Goal: Task Accomplishment & Management: Complete application form

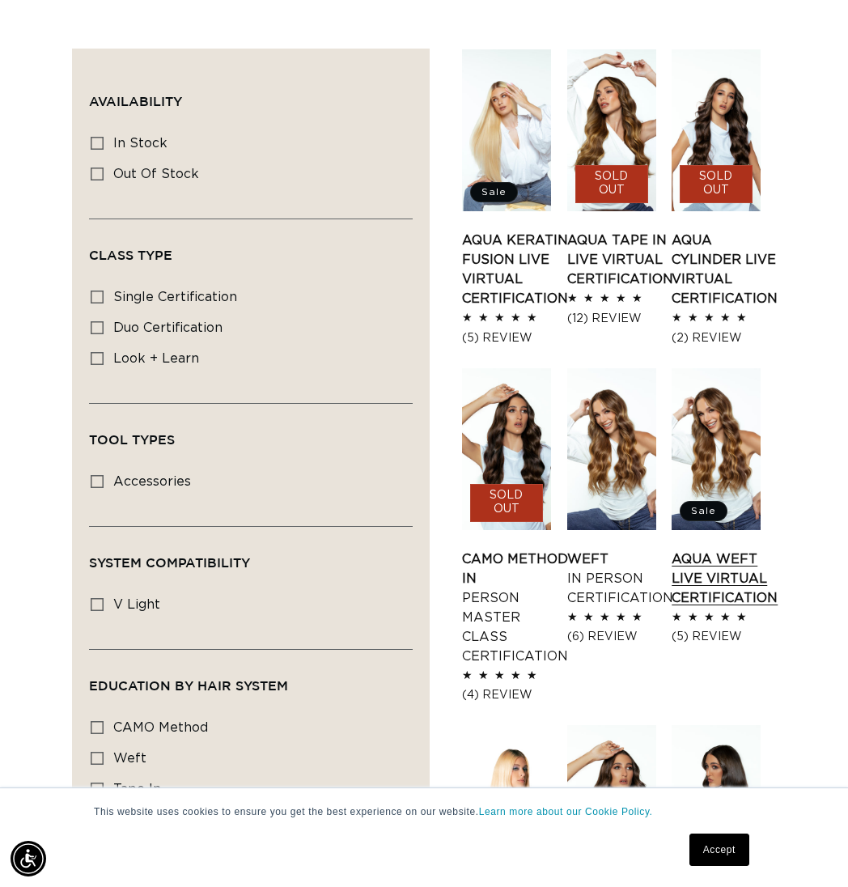
click at [706, 558] on link "AQUA Weft LIVE VIRTUAL Certification" at bounding box center [725, 579] width 106 height 58
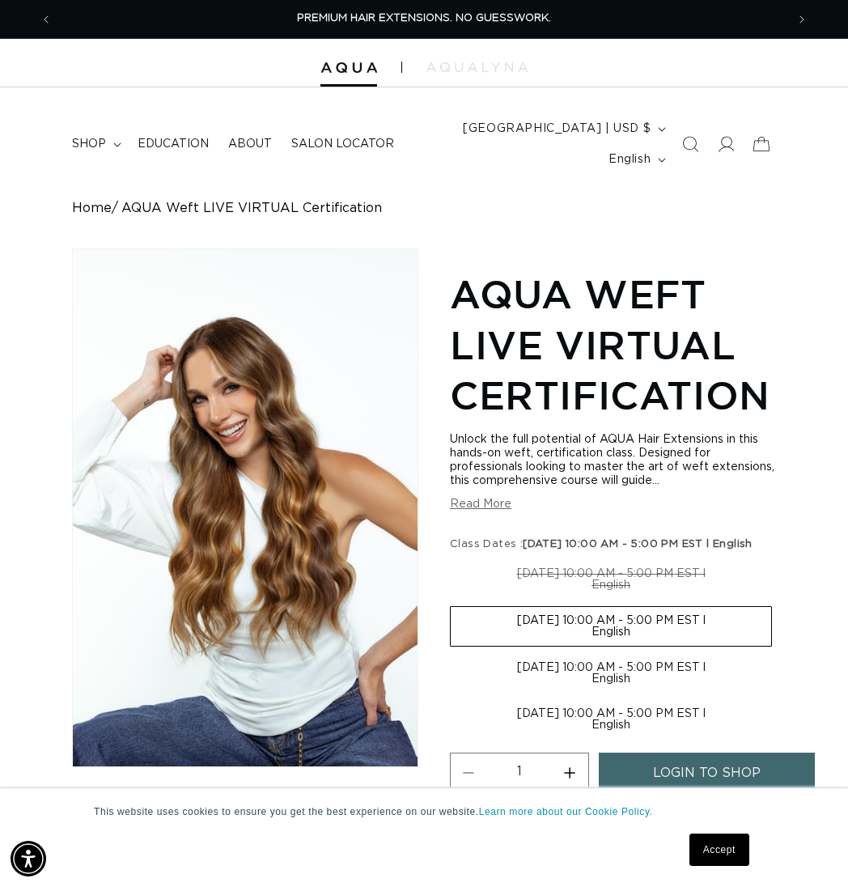
click at [467, 100] on header "FEATURED Last Chance SHOP BY SYSTEM Q Weft Hand Tied Weft Machine Weft Tape In …" at bounding box center [424, 139] width 848 height 104
click at [356, 64] on img at bounding box center [349, 67] width 57 height 11
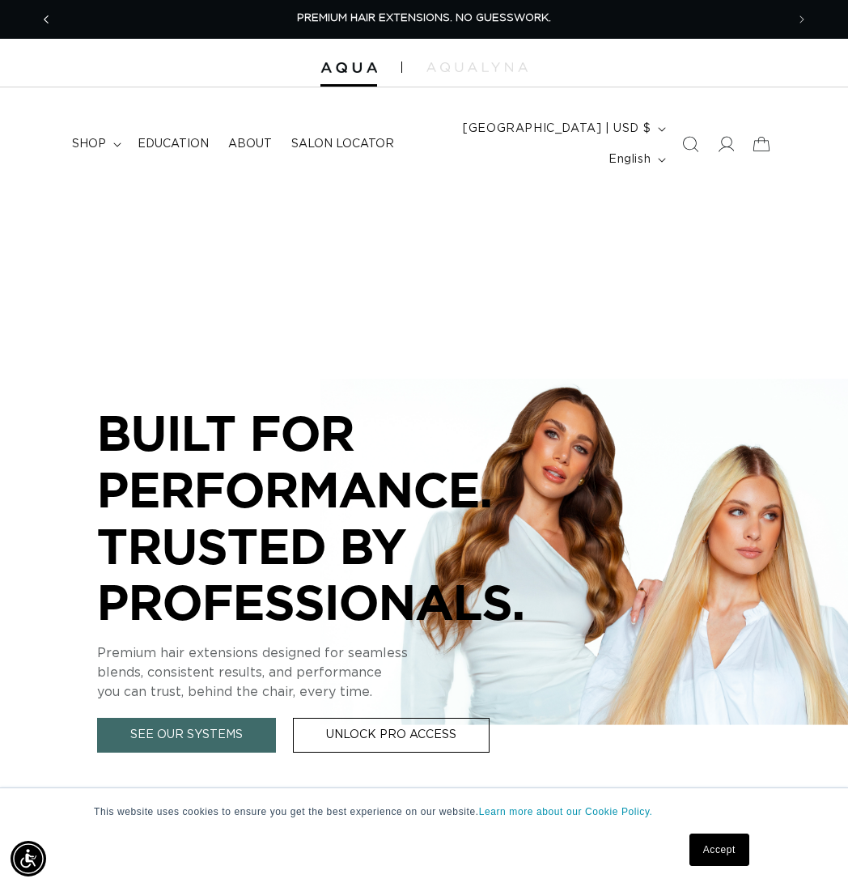
click at [53, 12] on span "Previous announcement" at bounding box center [46, 19] width 16 height 16
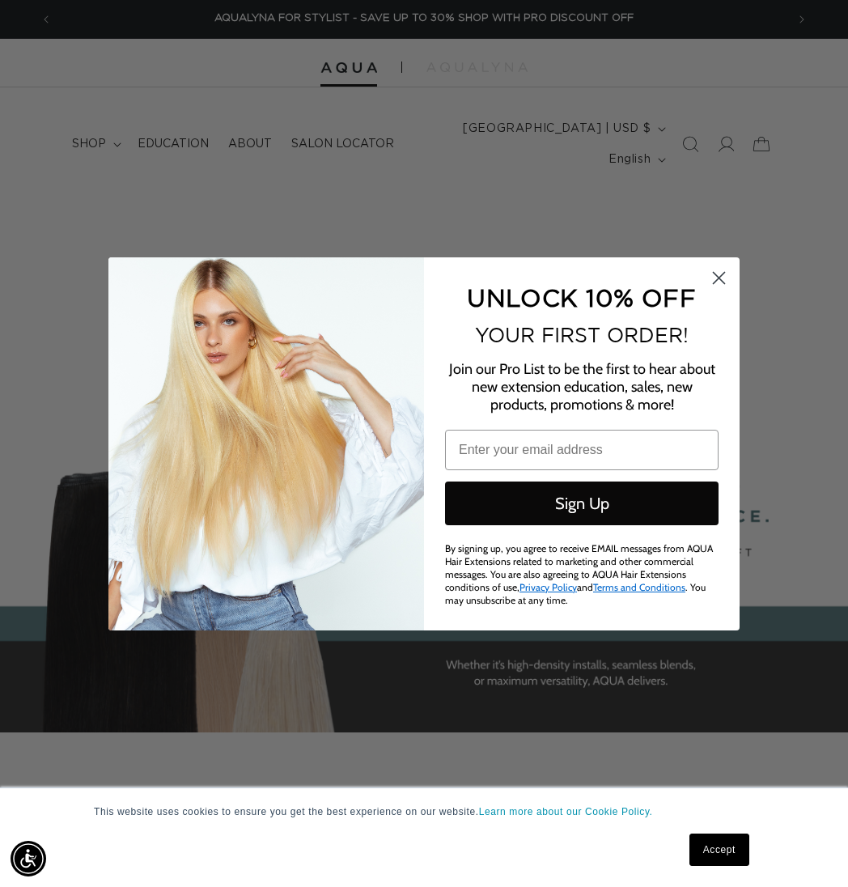
click at [715, 282] on circle "Close dialog" at bounding box center [719, 277] width 27 height 27
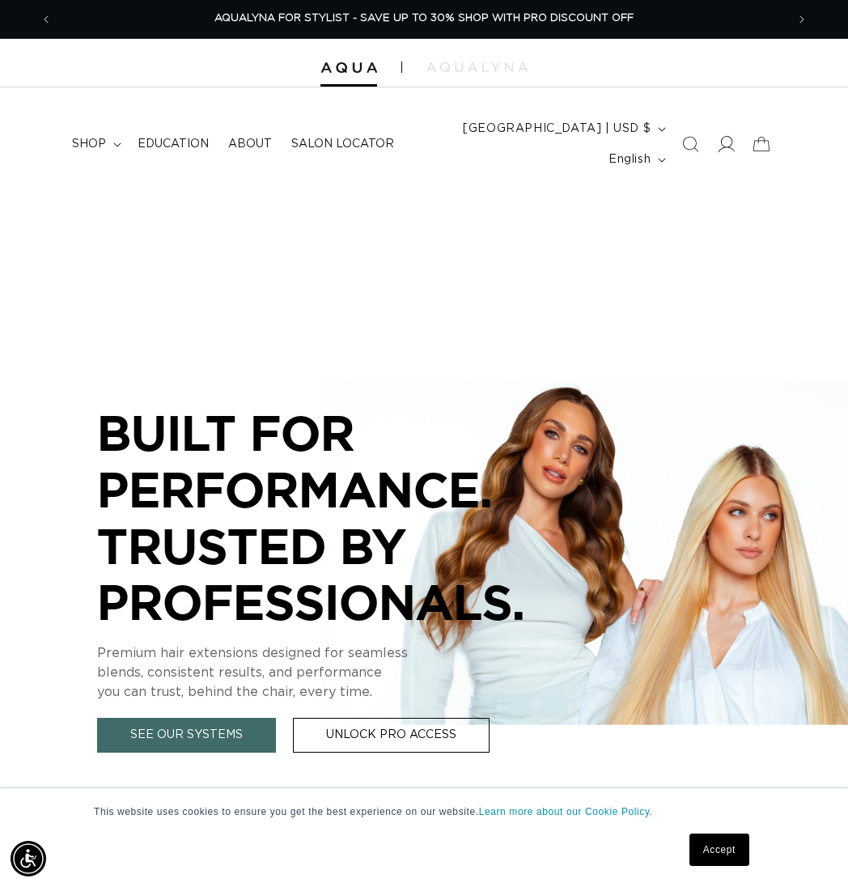
click at [729, 152] on icon at bounding box center [726, 144] width 17 height 17
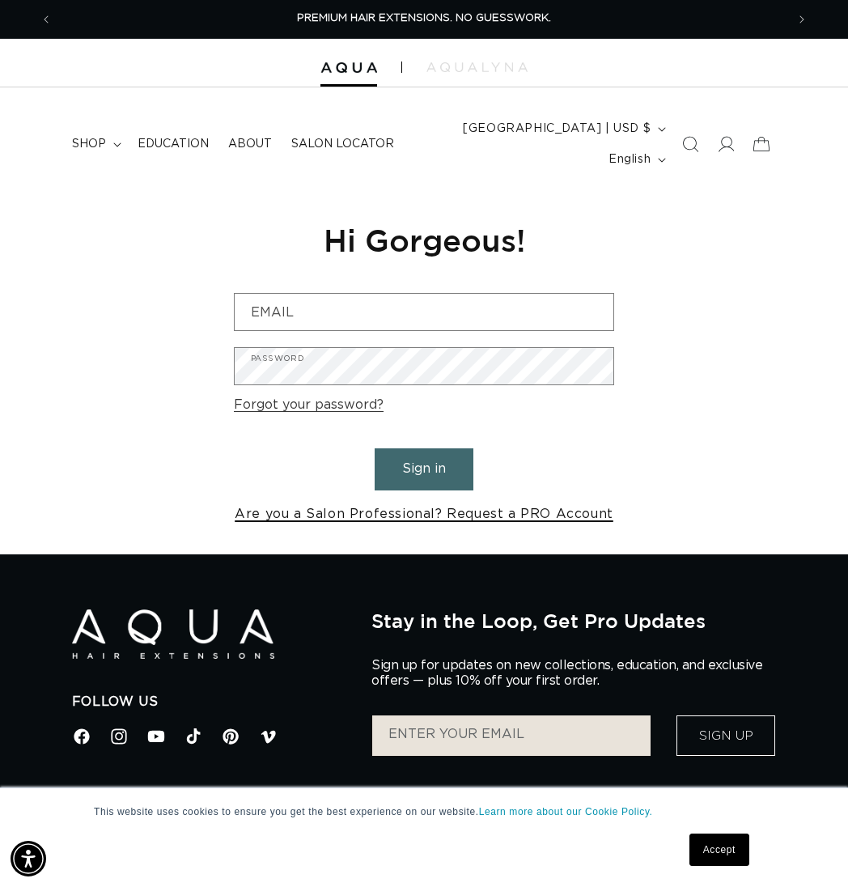
click at [448, 514] on link "Are you a Salon Professional? Request a PRO Account" at bounding box center [424, 514] width 379 height 23
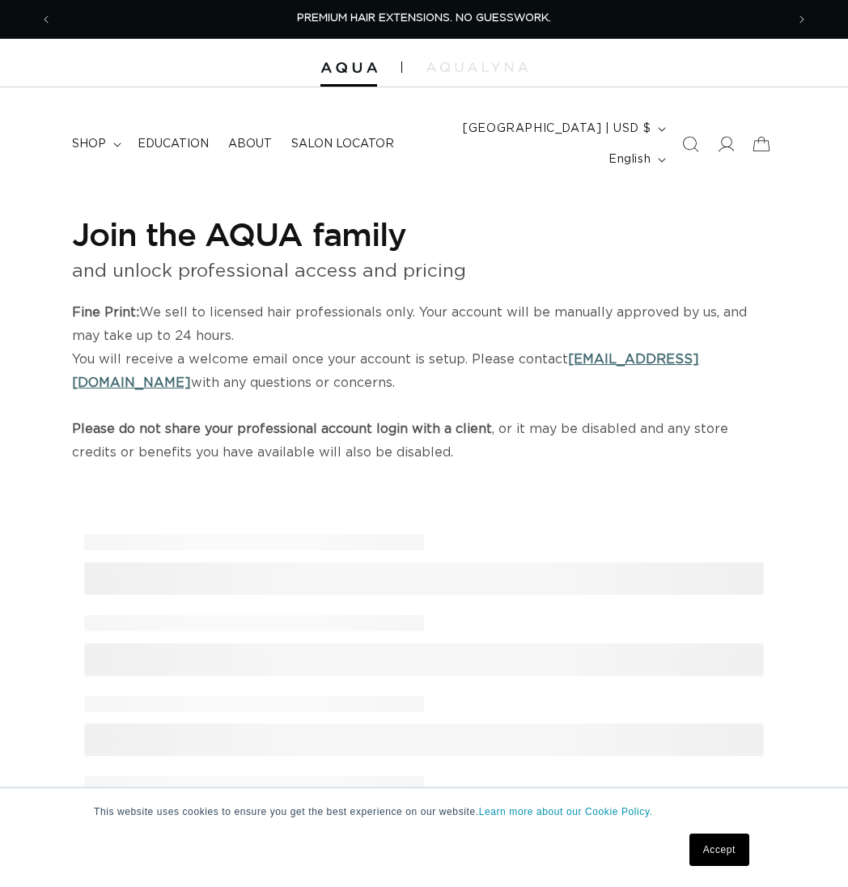
select select "US"
select select "[GEOGRAPHIC_DATA]"
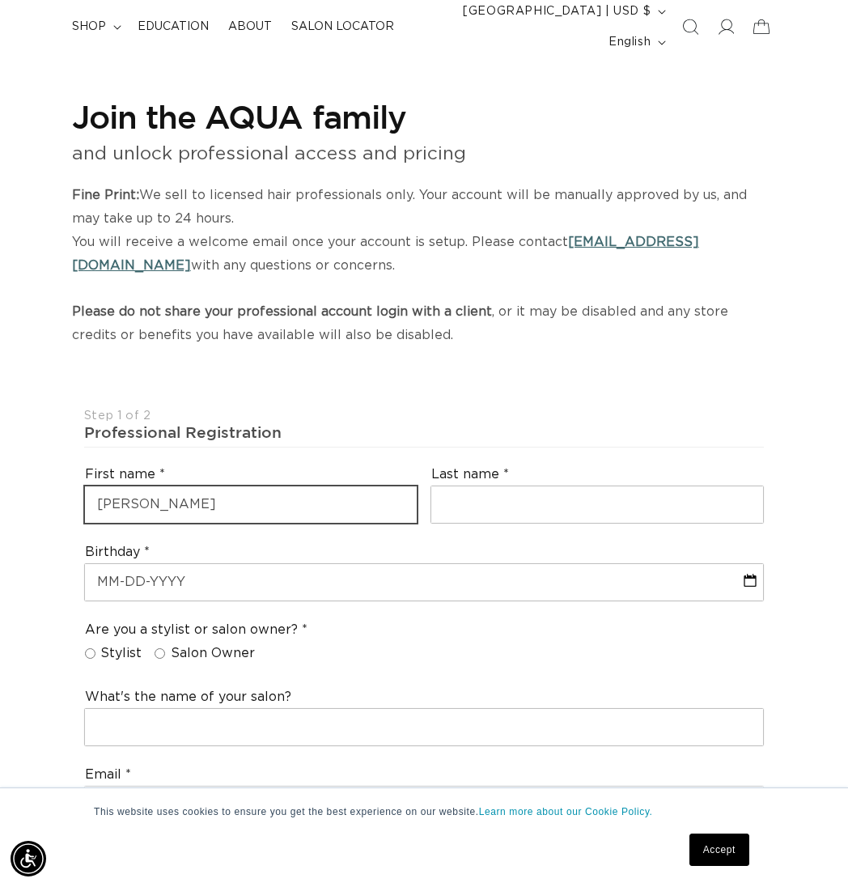
type input "[PERSON_NAME]"
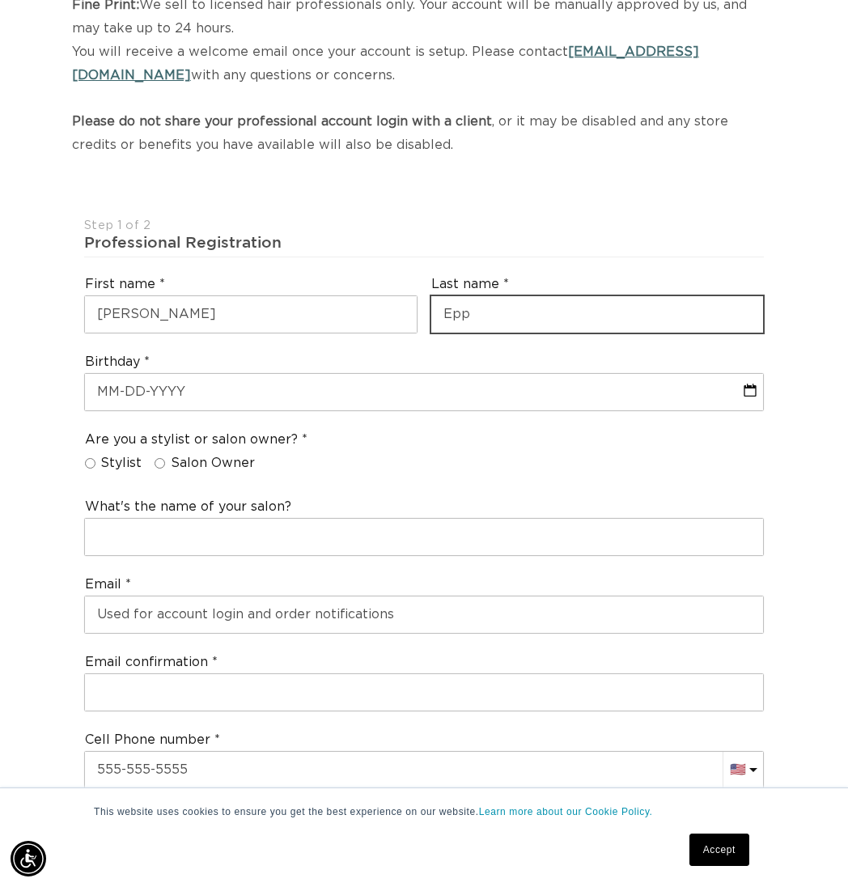
scroll to position [311, 0]
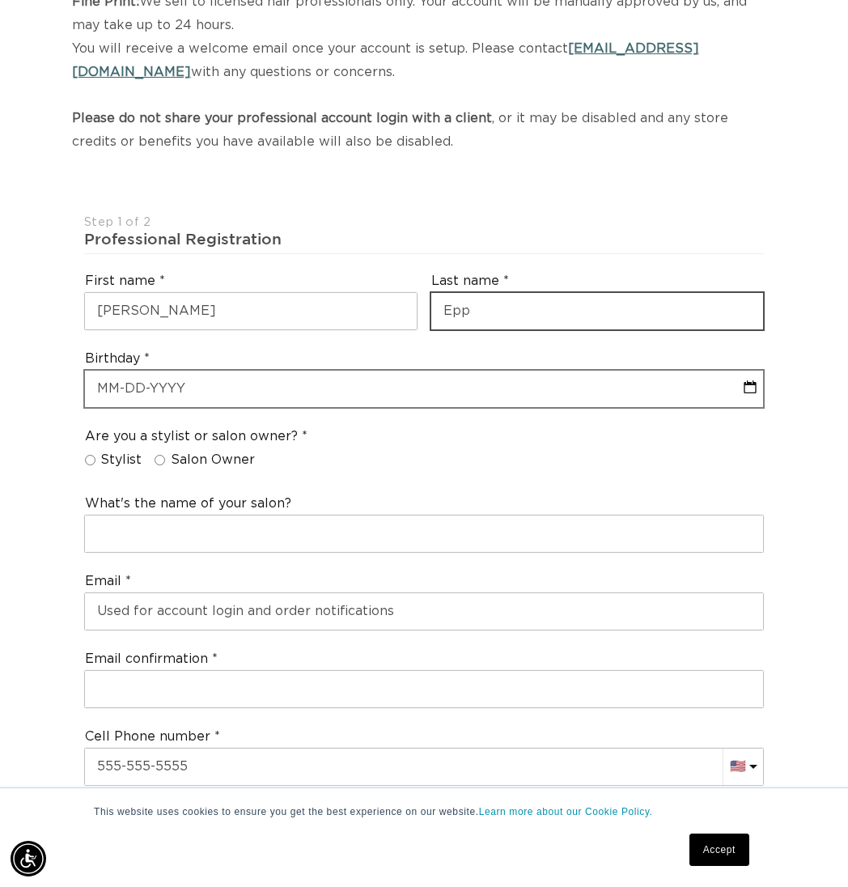
type input "Epp"
select select "8"
select select "2025"
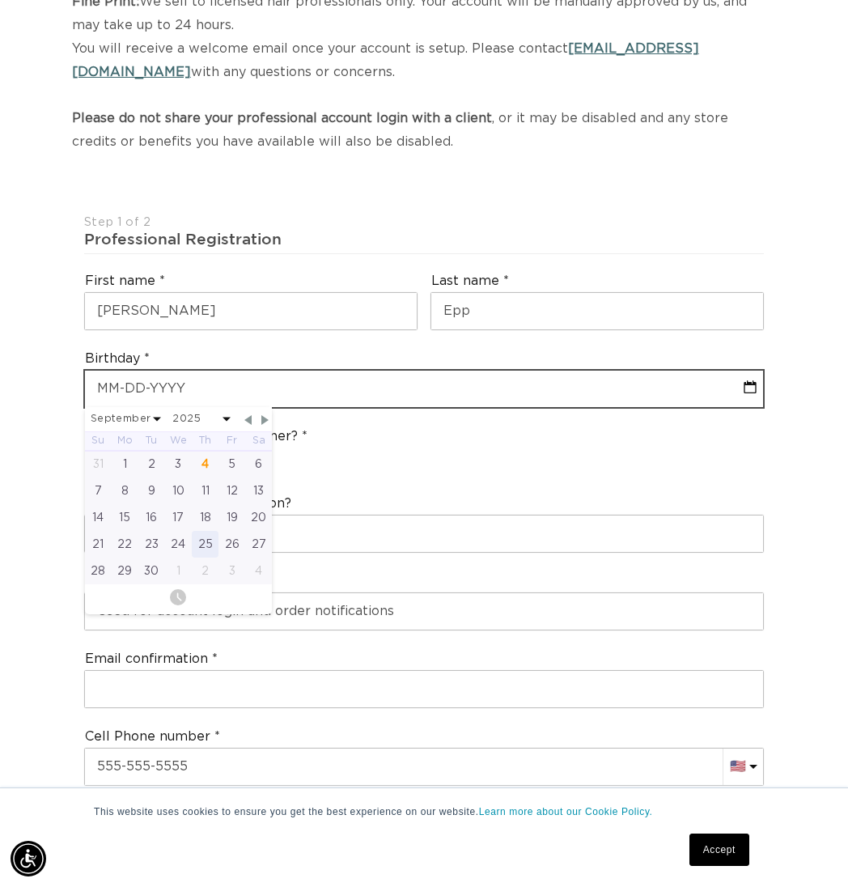
scroll to position [0, 733]
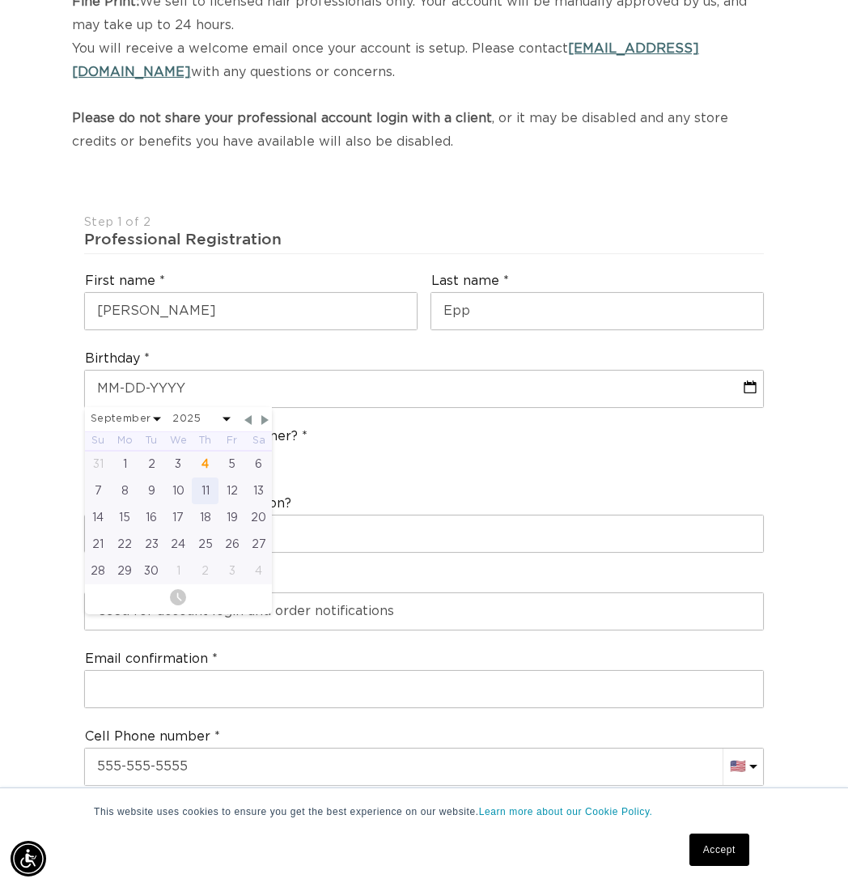
click at [198, 486] on div "11" at bounding box center [205, 491] width 27 height 27
type input "[DATE]"
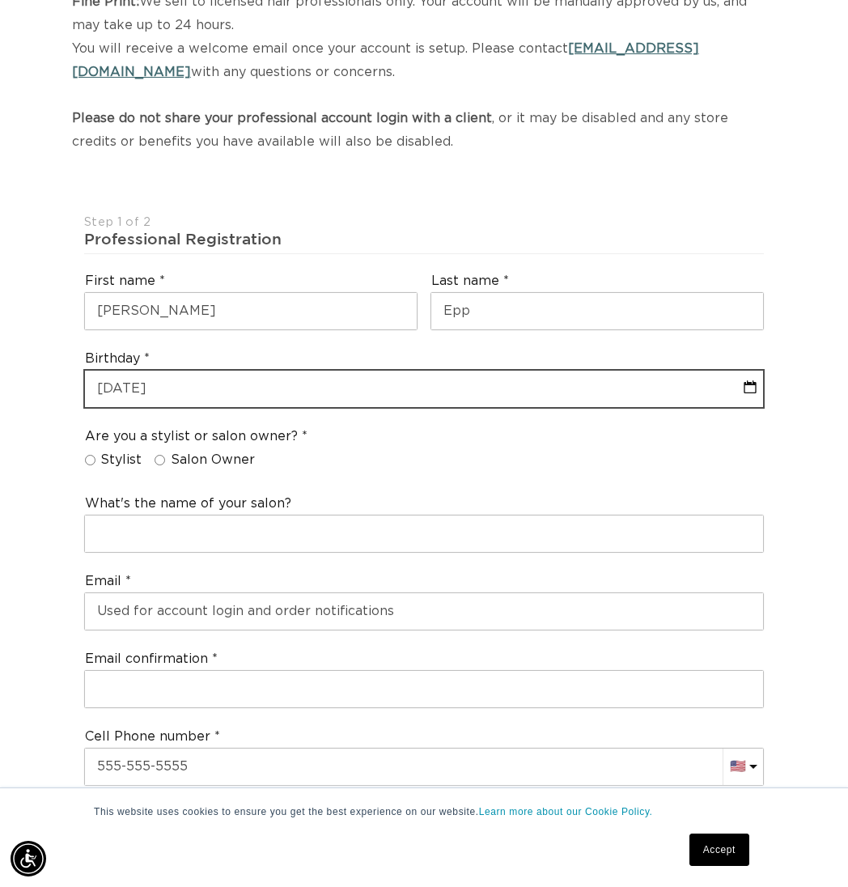
select select "8"
select select "2025"
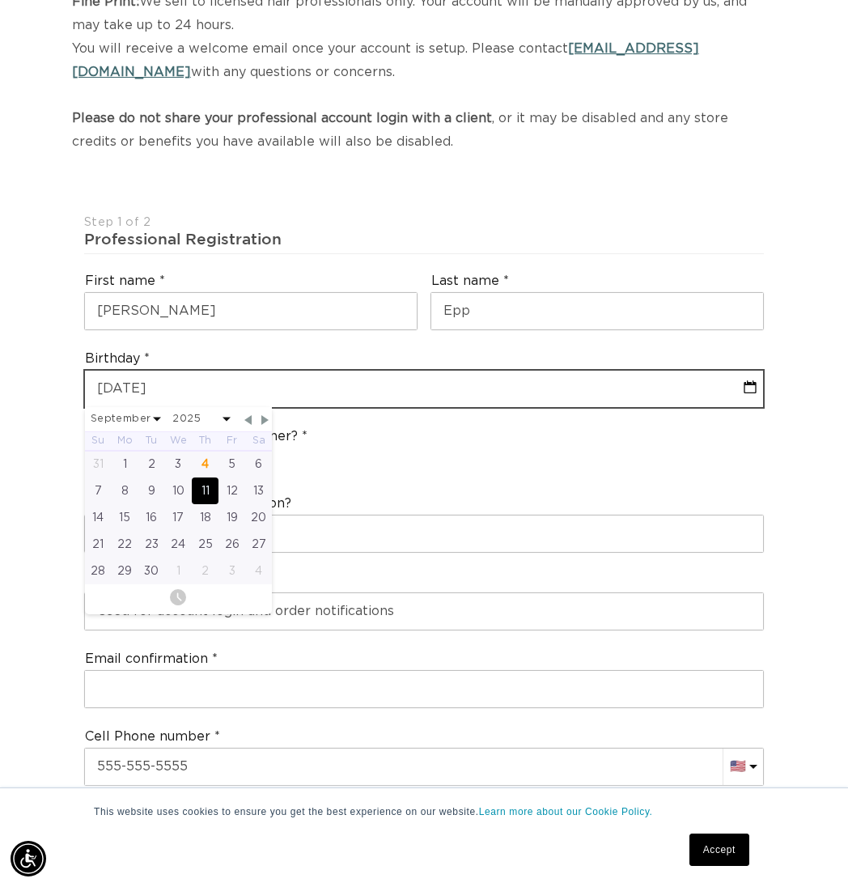
click at [236, 386] on input "09-11-2025" at bounding box center [424, 389] width 678 height 36
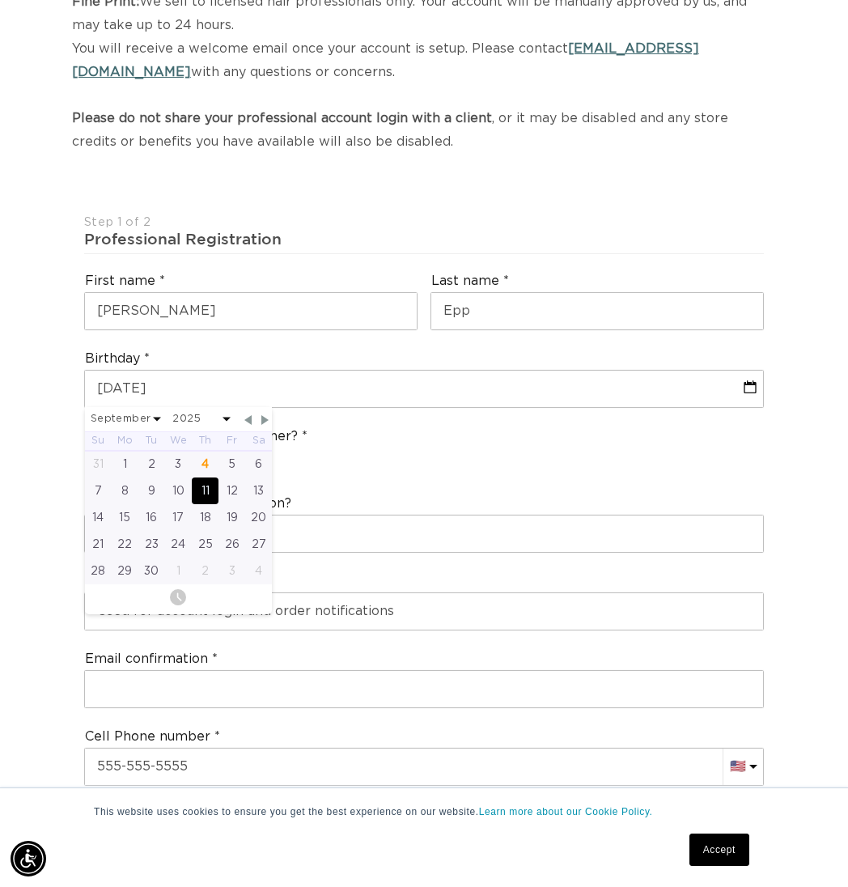
click at [157, 418] on span at bounding box center [157, 420] width 8 height 4
select select "9"
select select "2025"
select select "9"
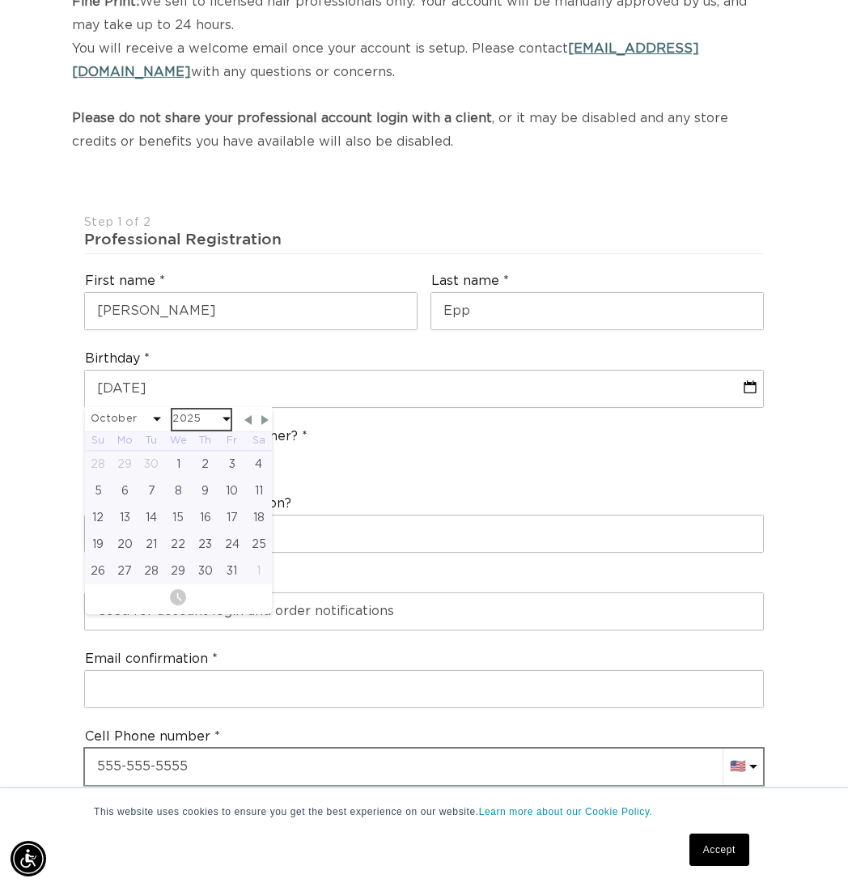
select select "1994"
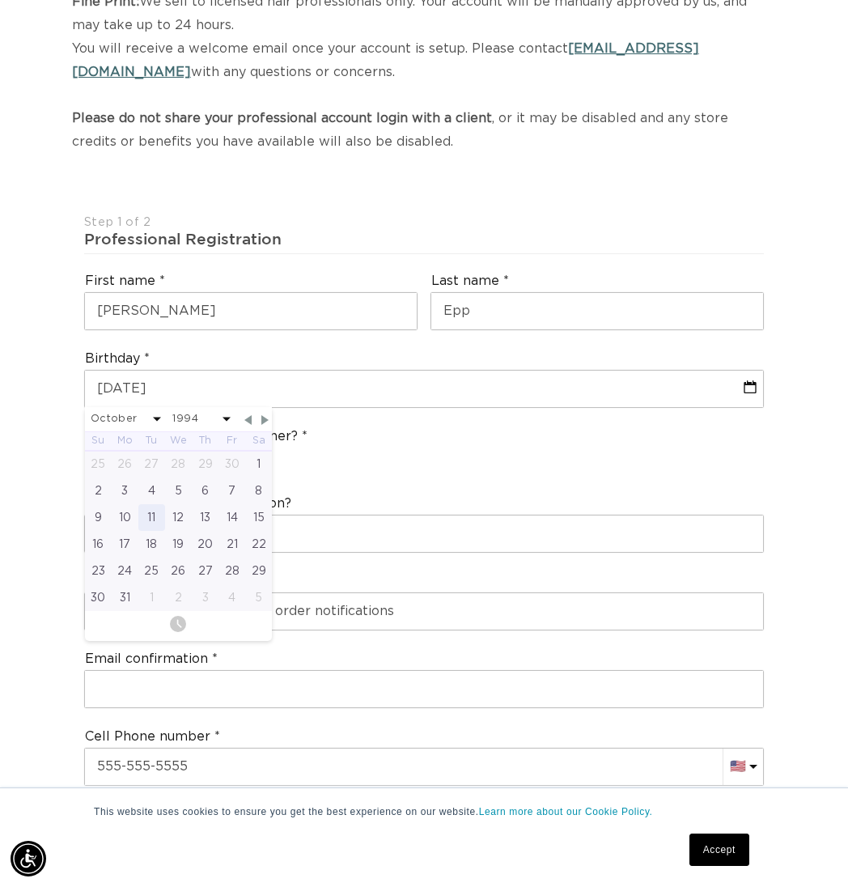
scroll to position [0, 0]
click at [151, 504] on div "11" at bounding box center [151, 517] width 27 height 27
type input "10-11-1994"
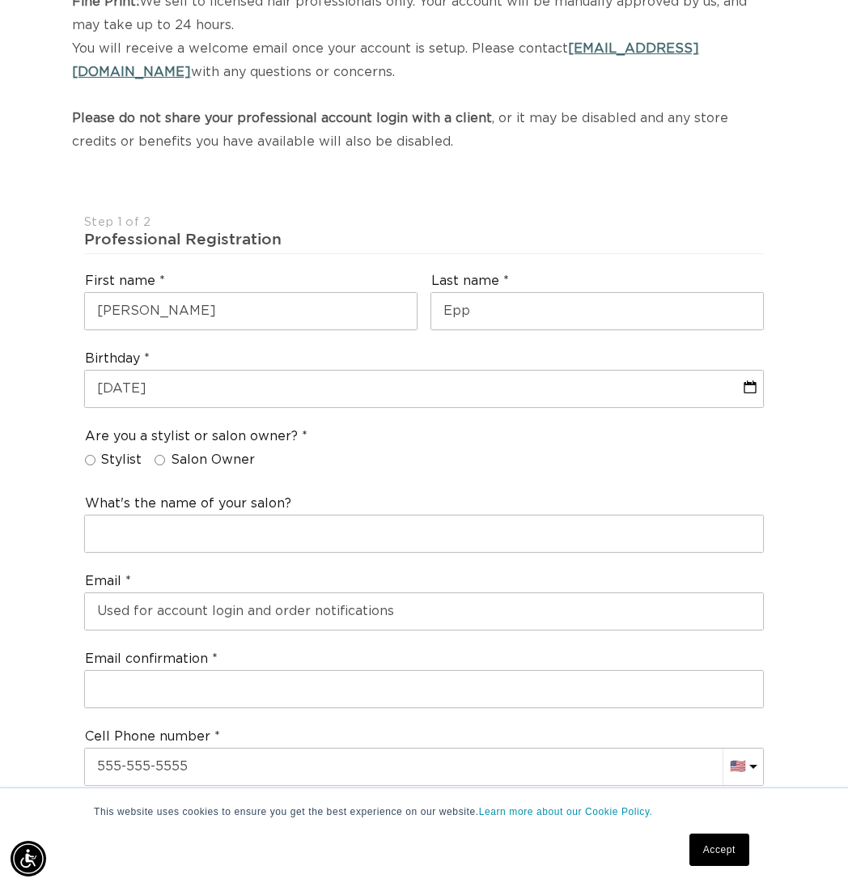
scroll to position [0, 733]
click at [96, 452] on label "Stylist" at bounding box center [113, 460] width 57 height 17
click at [96, 455] on input "Stylist" at bounding box center [90, 460] width 11 height 11
radio input "true"
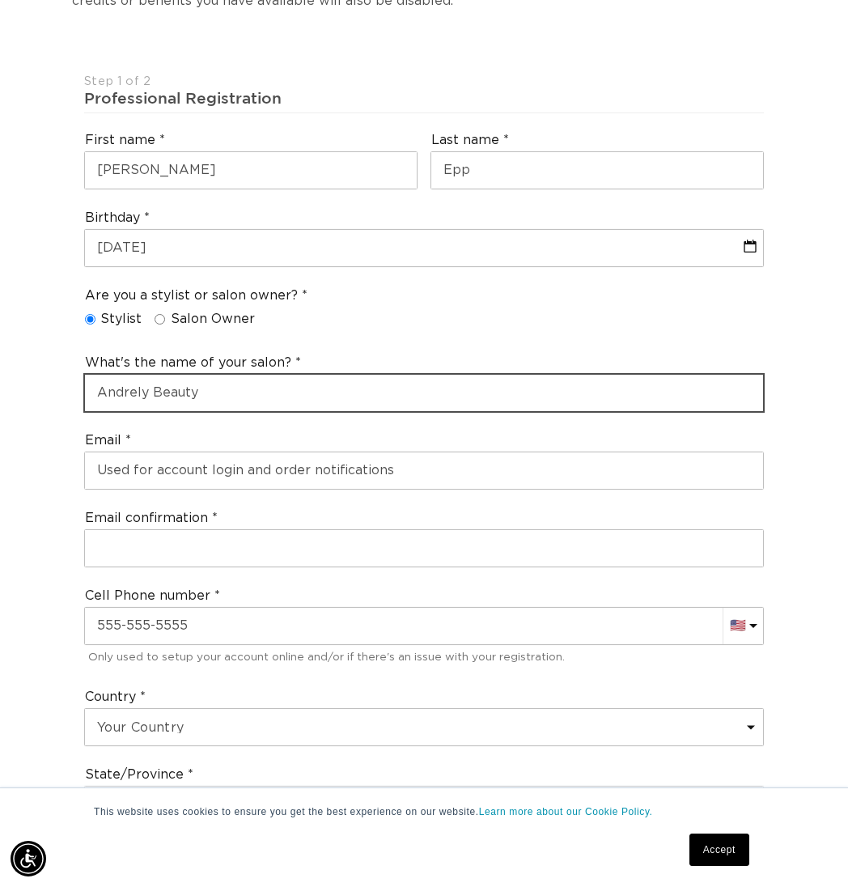
scroll to position [453, 0]
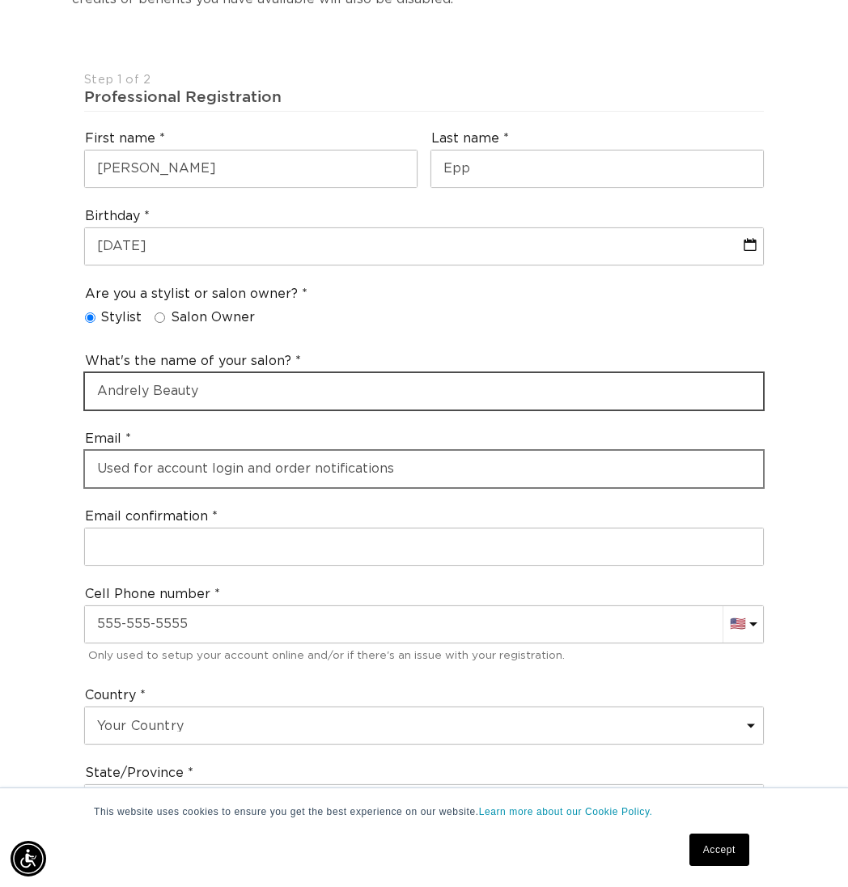
type input "Andrely Beauty"
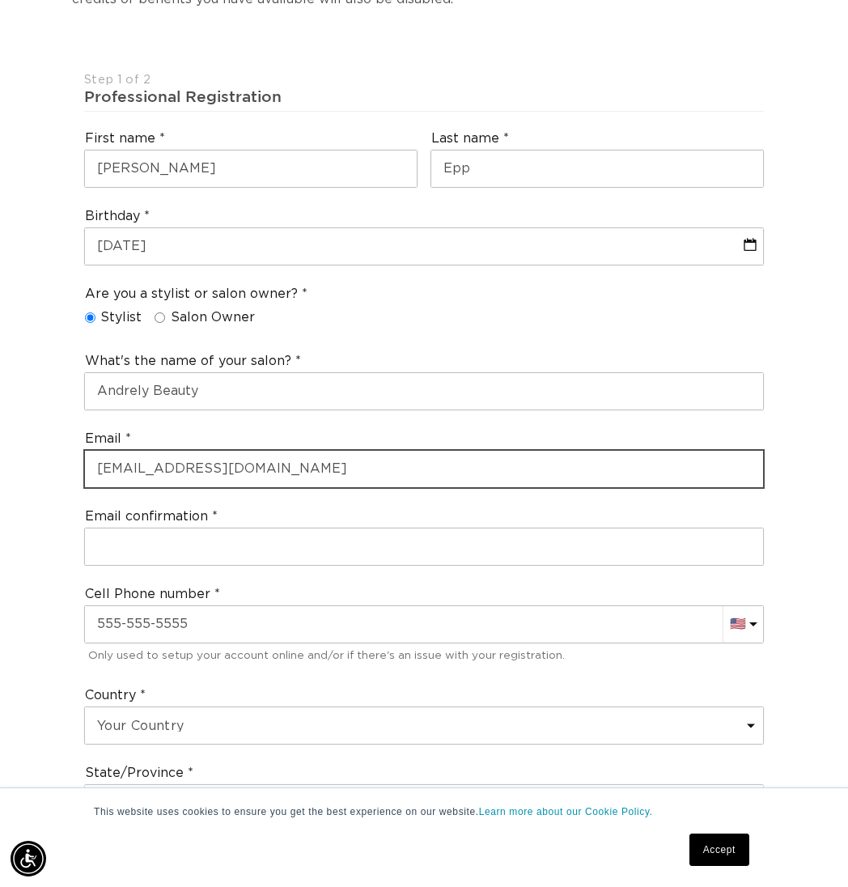
scroll to position [0, 0]
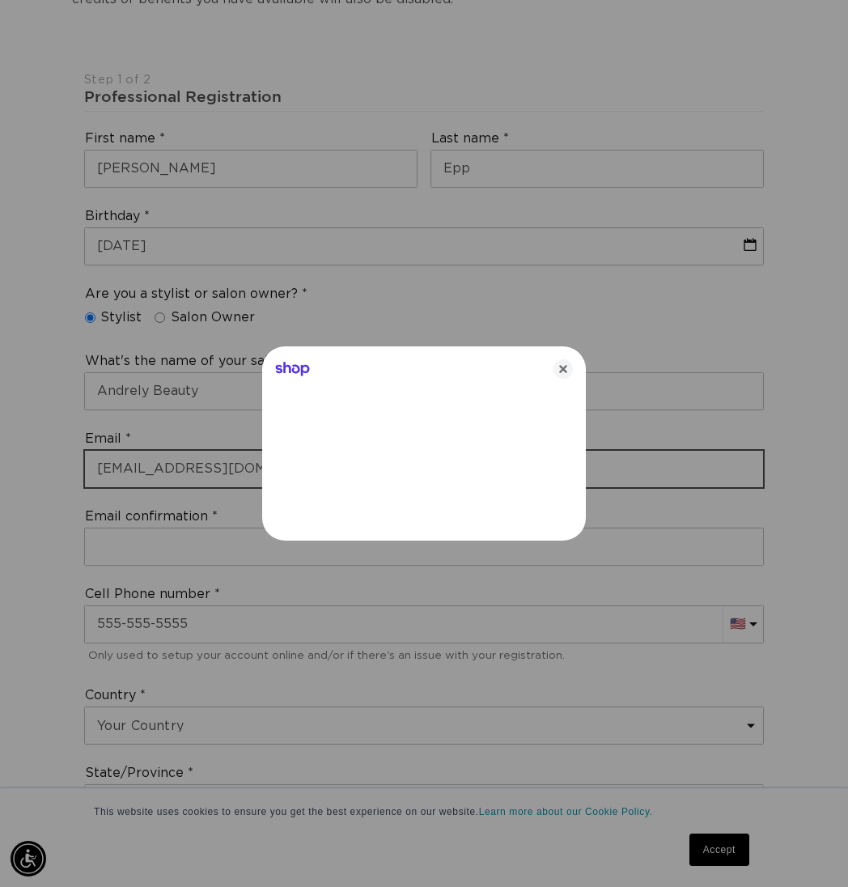
type input "payton_epp@yahoo.com"
click at [563, 368] on icon "Close" at bounding box center [563, 368] width 19 height 19
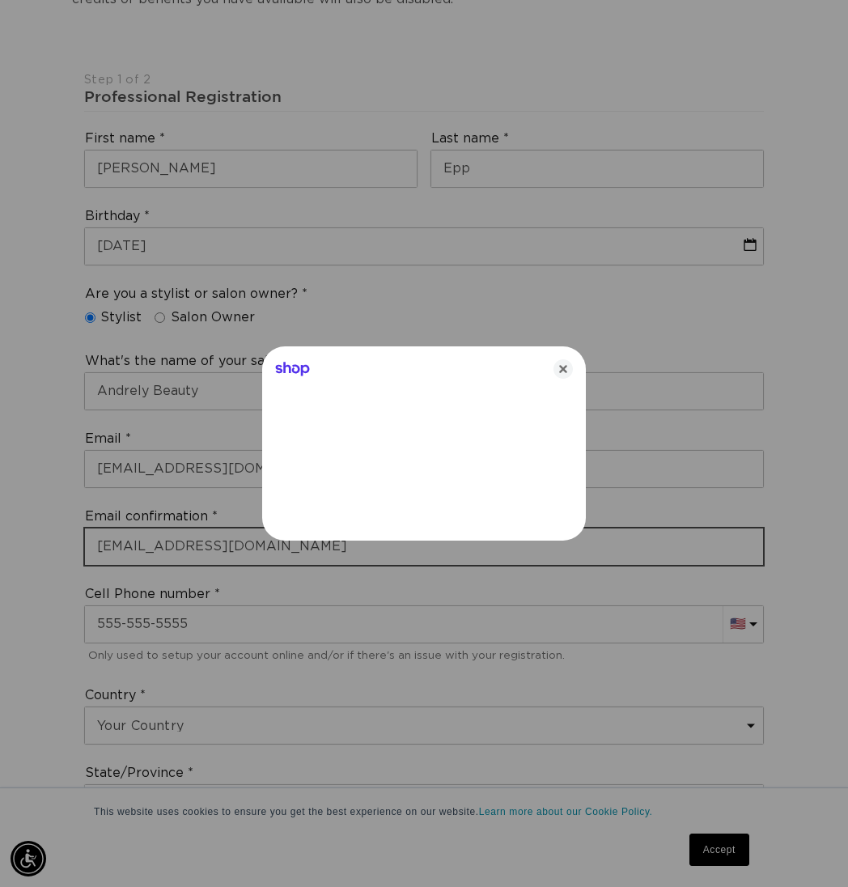
type input "payton_epp@yahoo.com"
click at [565, 372] on icon "Close" at bounding box center [563, 368] width 19 height 19
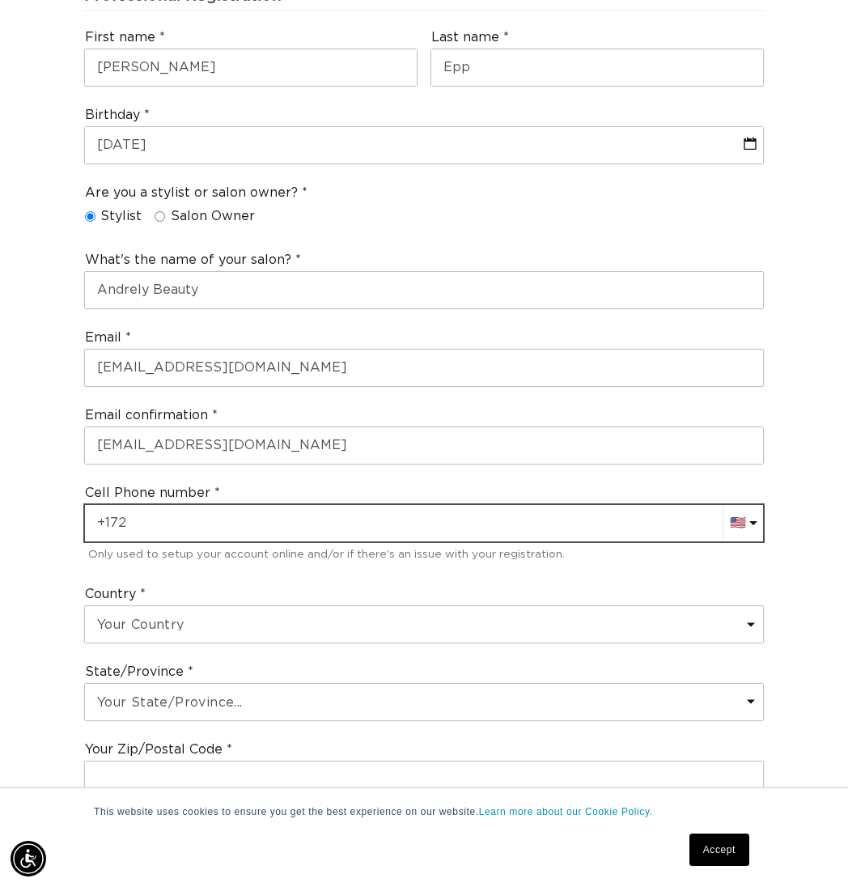
scroll to position [0, 0]
type input "+1 727 717 3346"
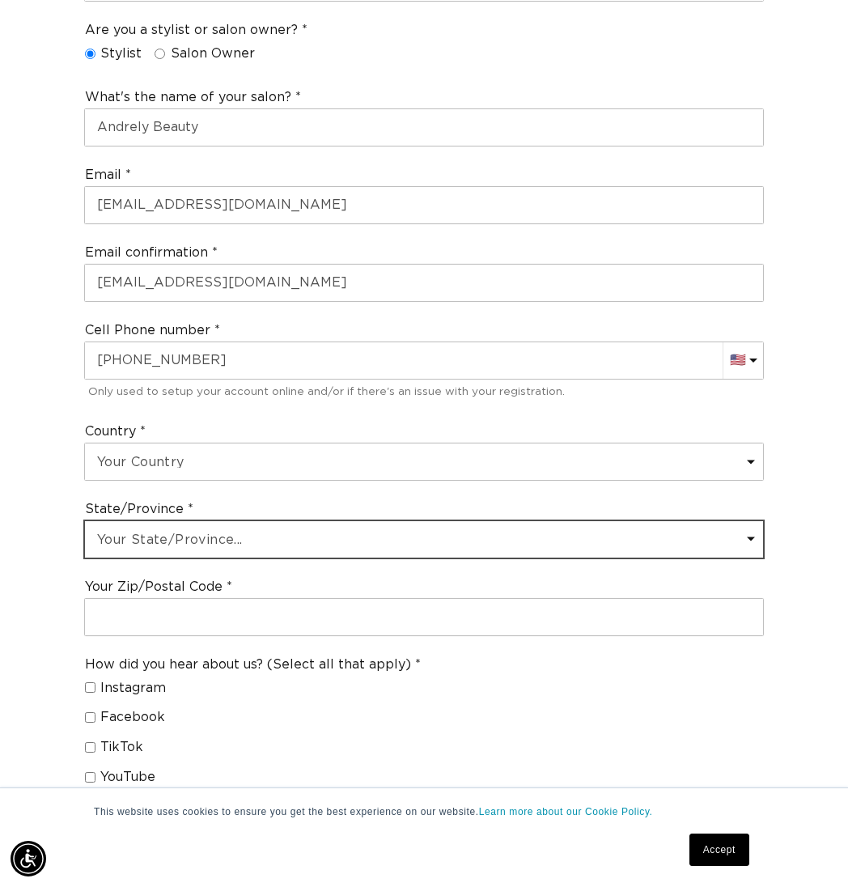
select select "Florida"
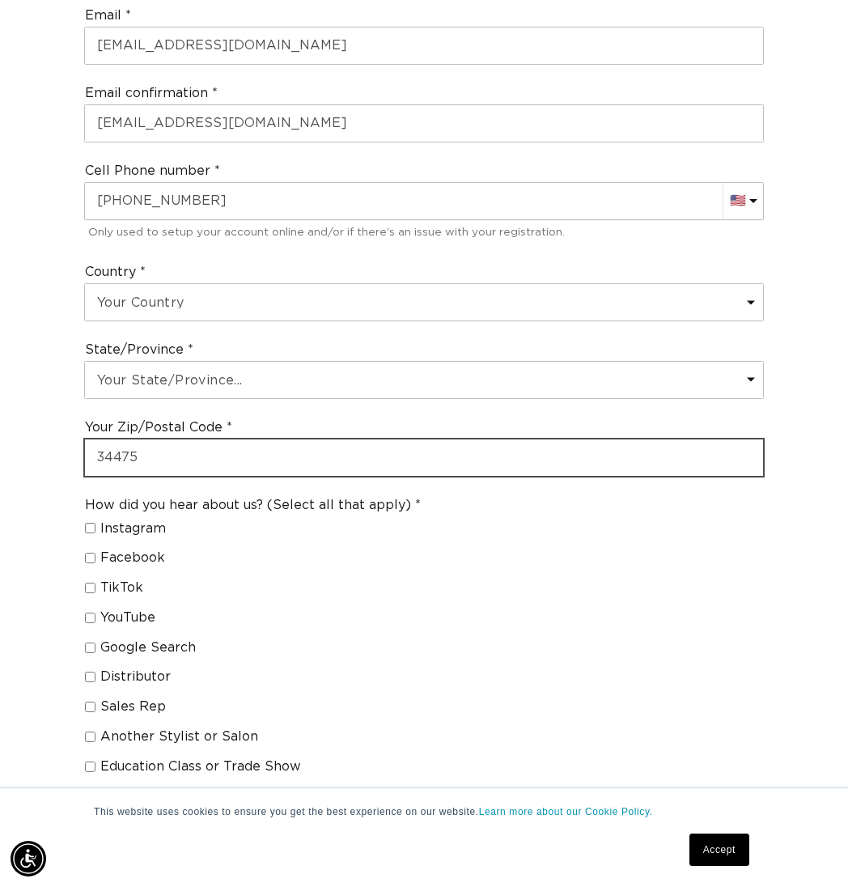
scroll to position [881, 0]
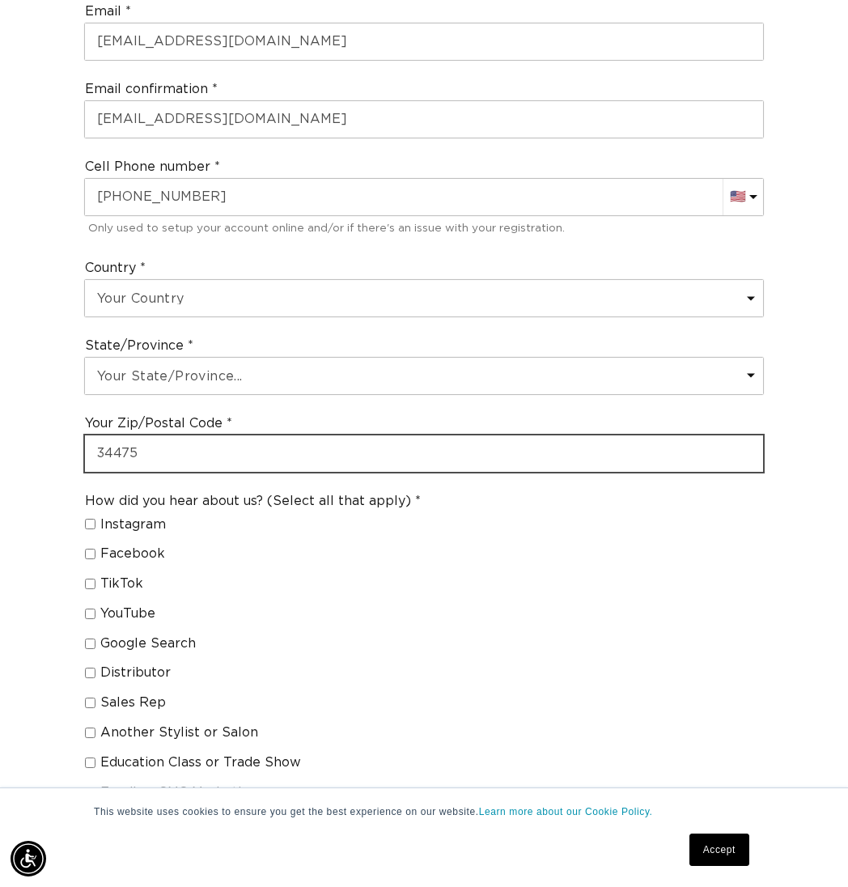
type input "34475"
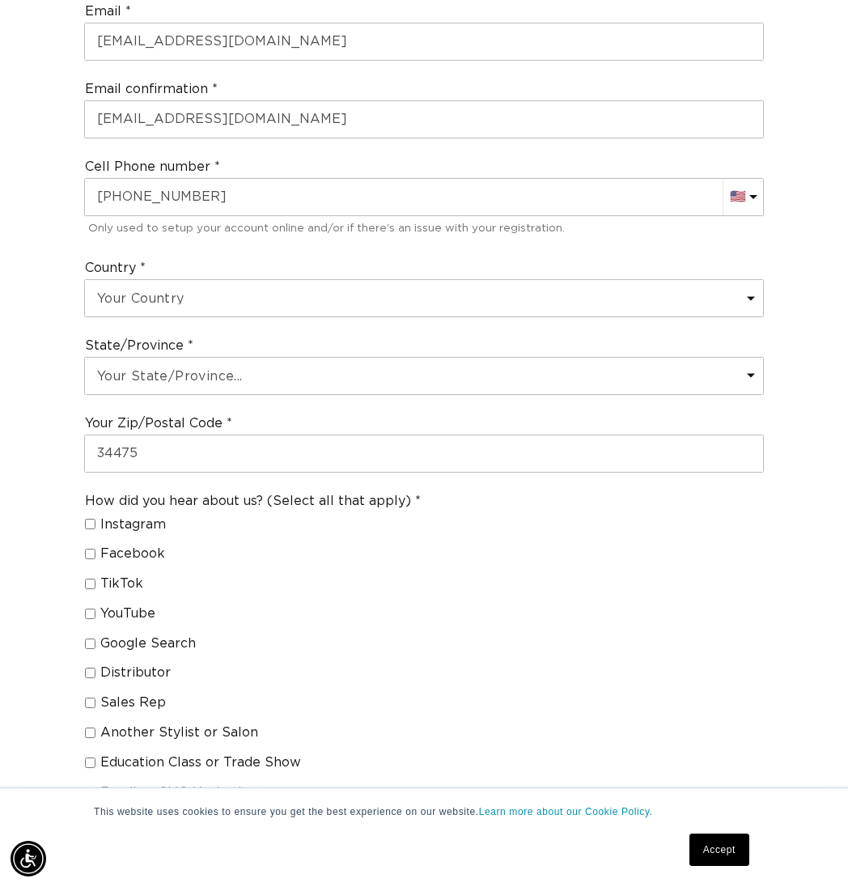
click at [23, 550] on div "Join the AQUA family and unlock professional access and pricing Fine Print: We …" at bounding box center [424, 297] width 848 height 1974
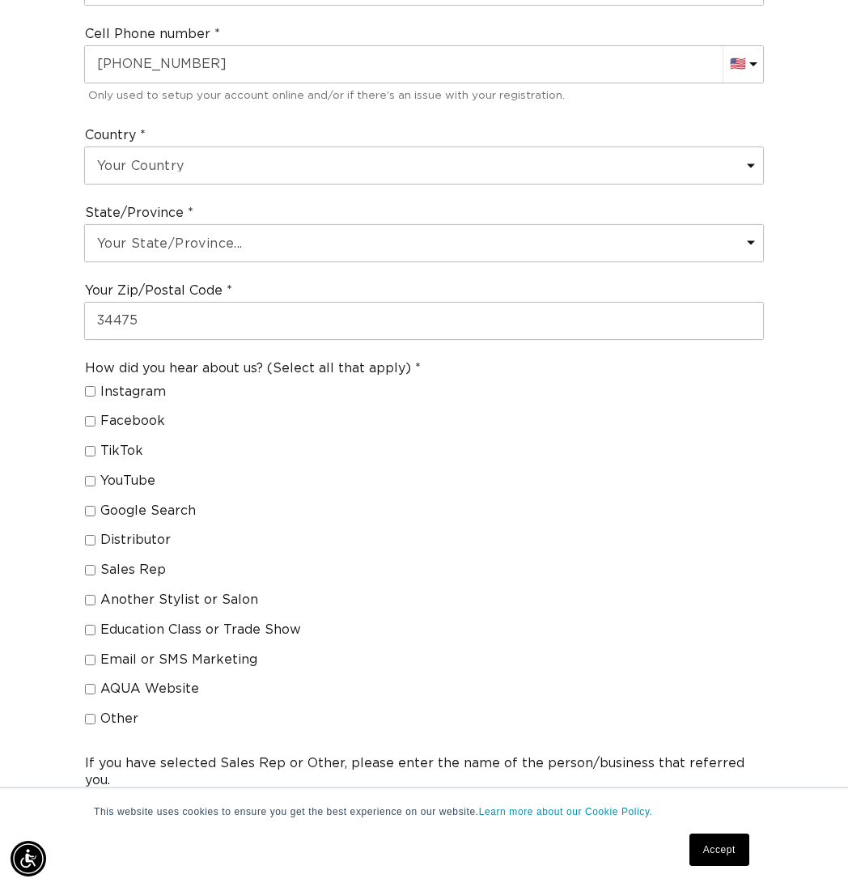
scroll to position [0, 0]
click at [87, 506] on input "Google Search" at bounding box center [90, 511] width 11 height 11
checkbox input "true"
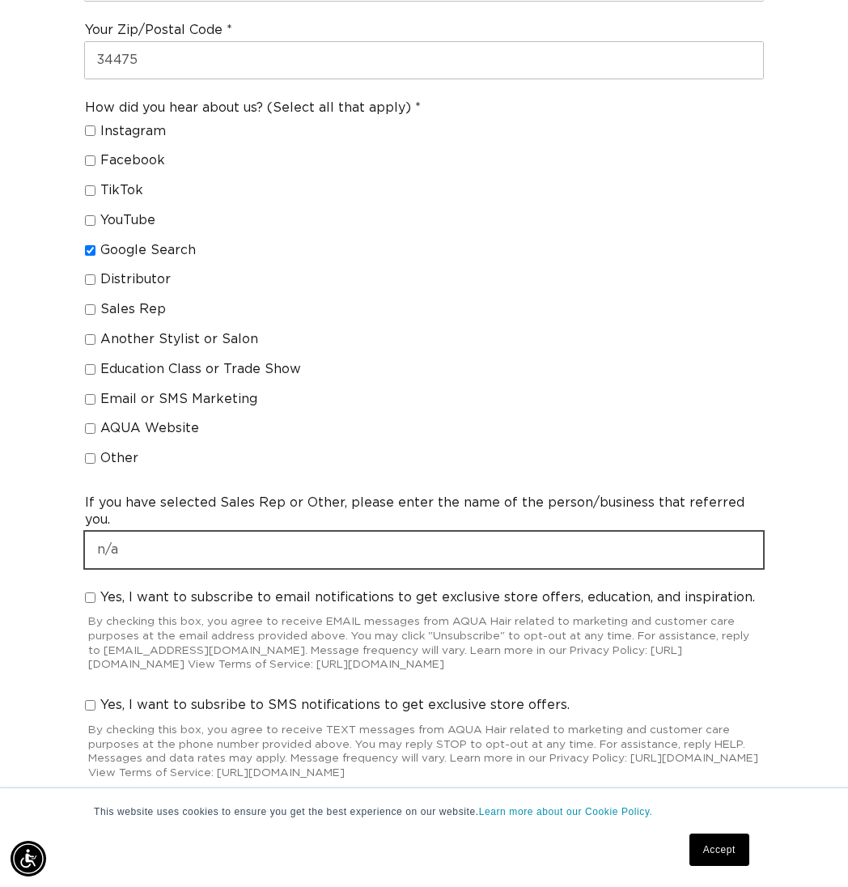
scroll to position [0, 733]
type input "n/a"
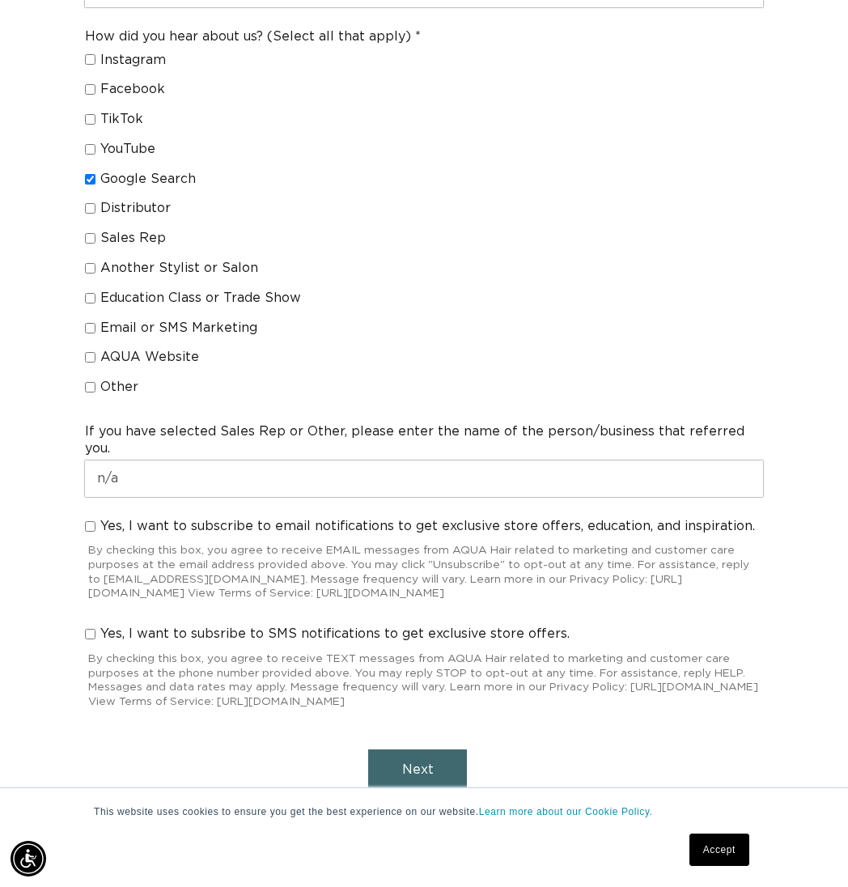
scroll to position [0, 1467]
click at [86, 521] on input "Yes, I want to subscribe to email notifications to get exclusive store offers, …" at bounding box center [90, 526] width 11 height 11
checkbox input "true"
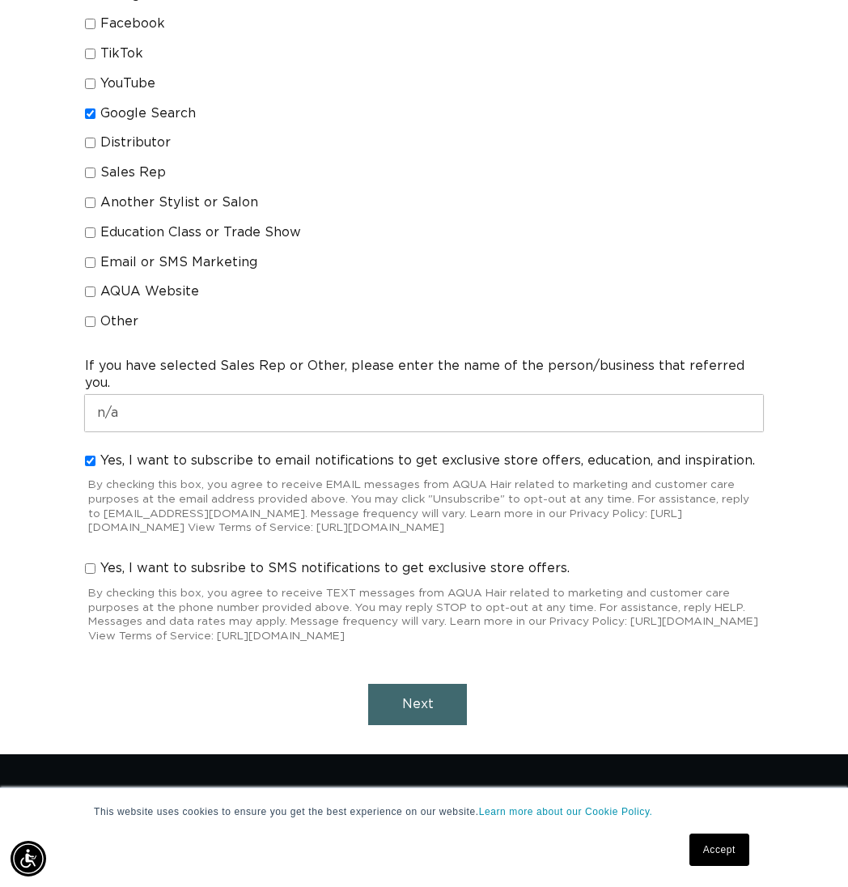
scroll to position [0, 0]
click at [422, 698] on span "Next" at bounding box center [418, 704] width 32 height 13
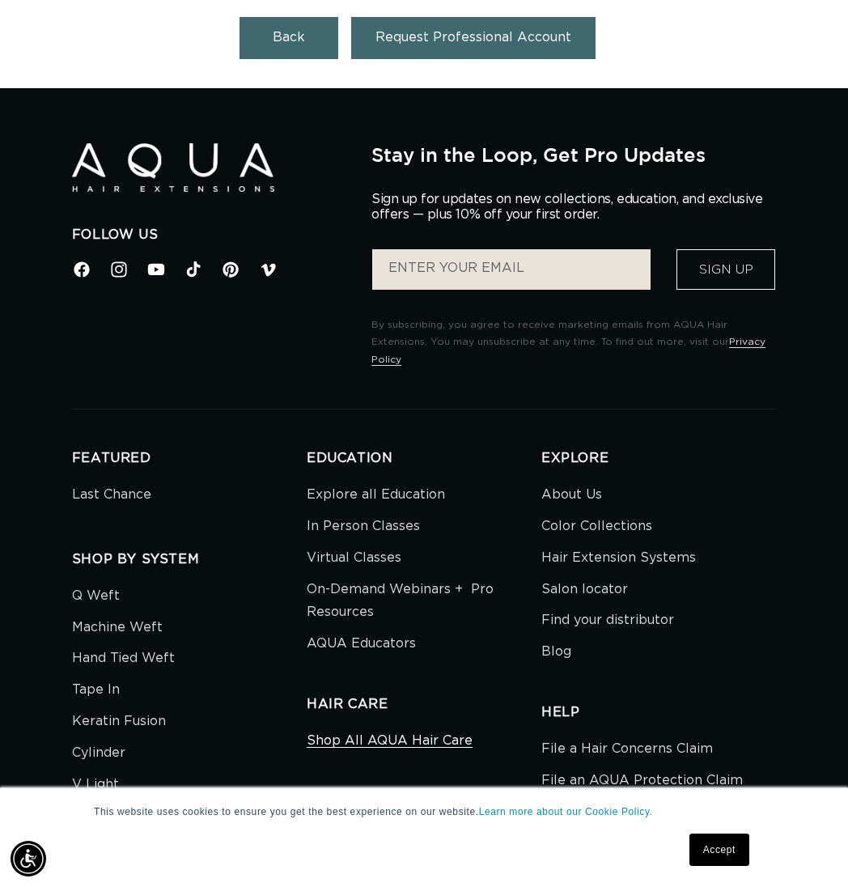
scroll to position [248, 0]
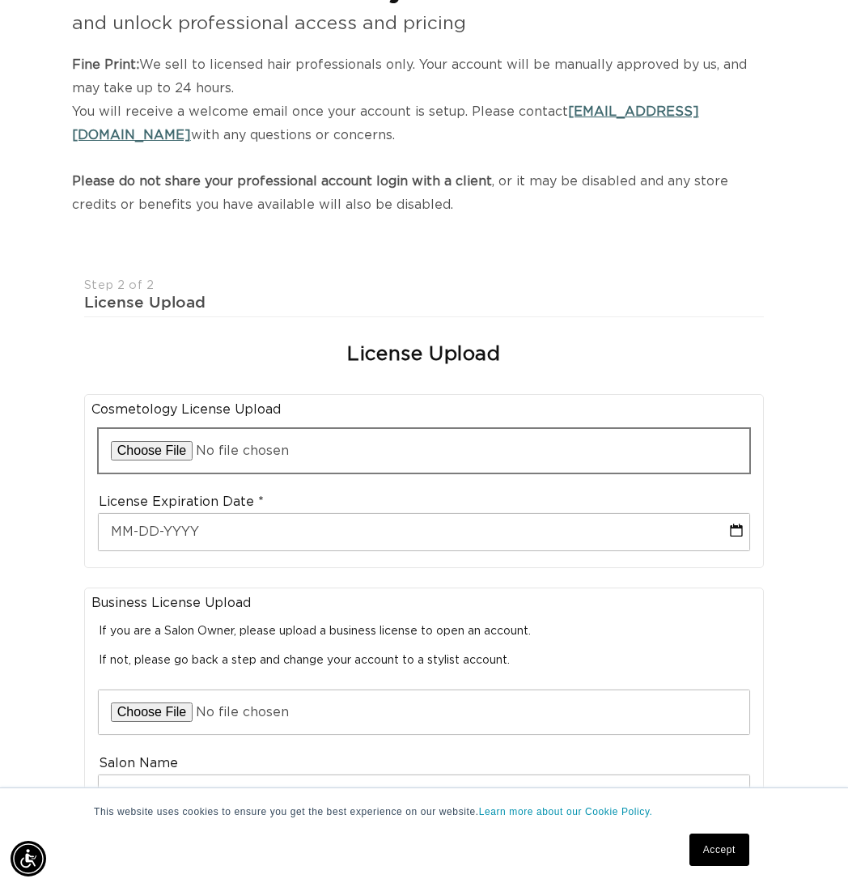
click at [142, 440] on input "file" at bounding box center [424, 451] width 651 height 44
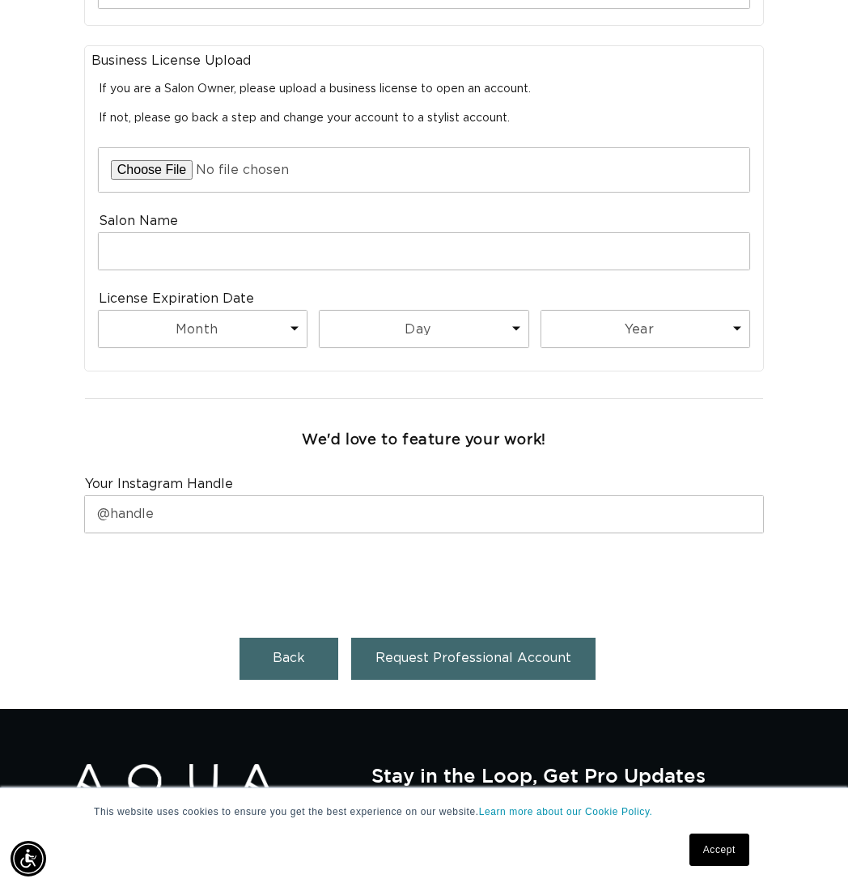
scroll to position [0, 1467]
click at [285, 652] on span "Back" at bounding box center [289, 658] width 32 height 13
select select "US"
select select "[GEOGRAPHIC_DATA]"
select select "Florida"
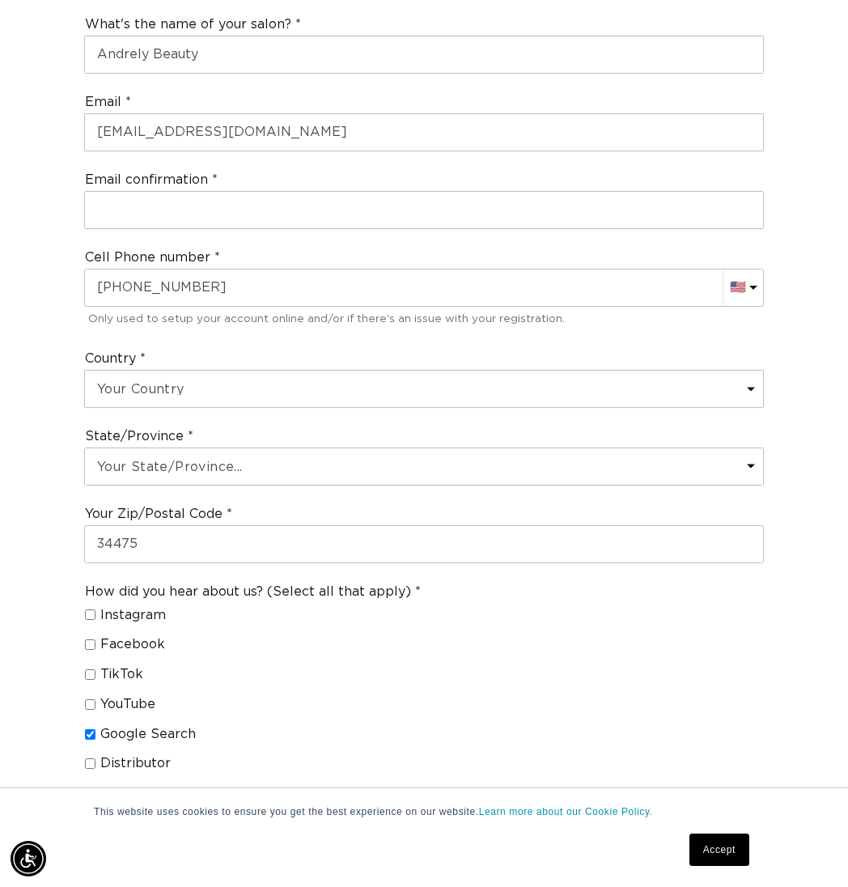
scroll to position [171, 0]
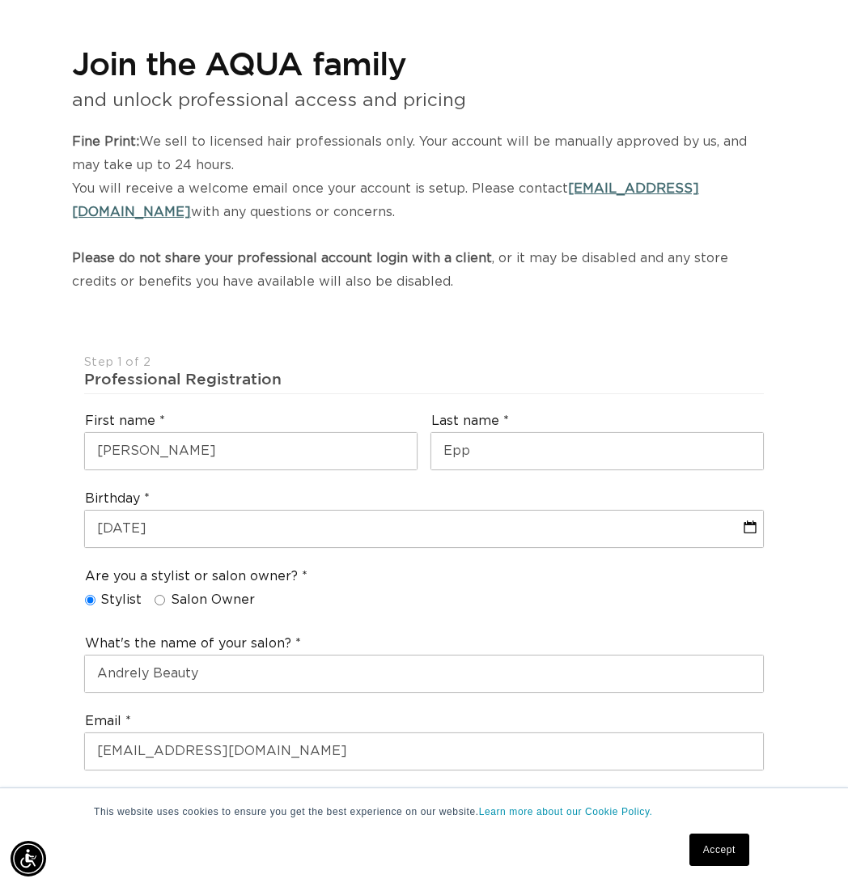
click at [90, 595] on input "Stylist" at bounding box center [90, 600] width 11 height 11
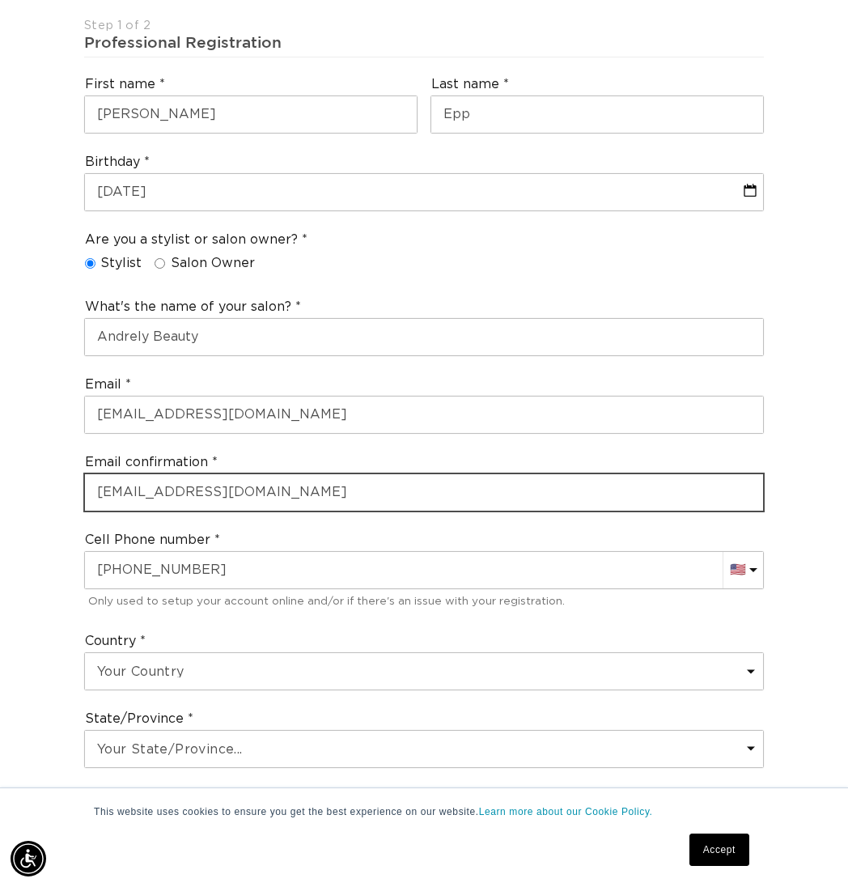
scroll to position [0, 1467]
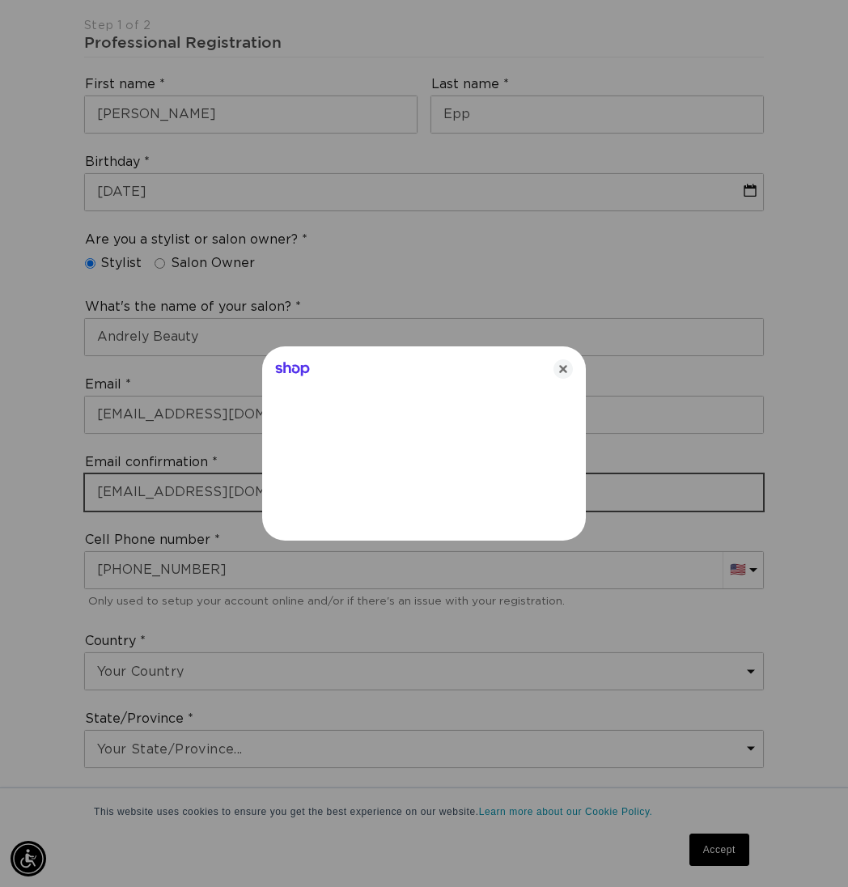
type input "payton_epp@yahoo.com"
click at [559, 371] on icon "Close" at bounding box center [563, 368] width 19 height 19
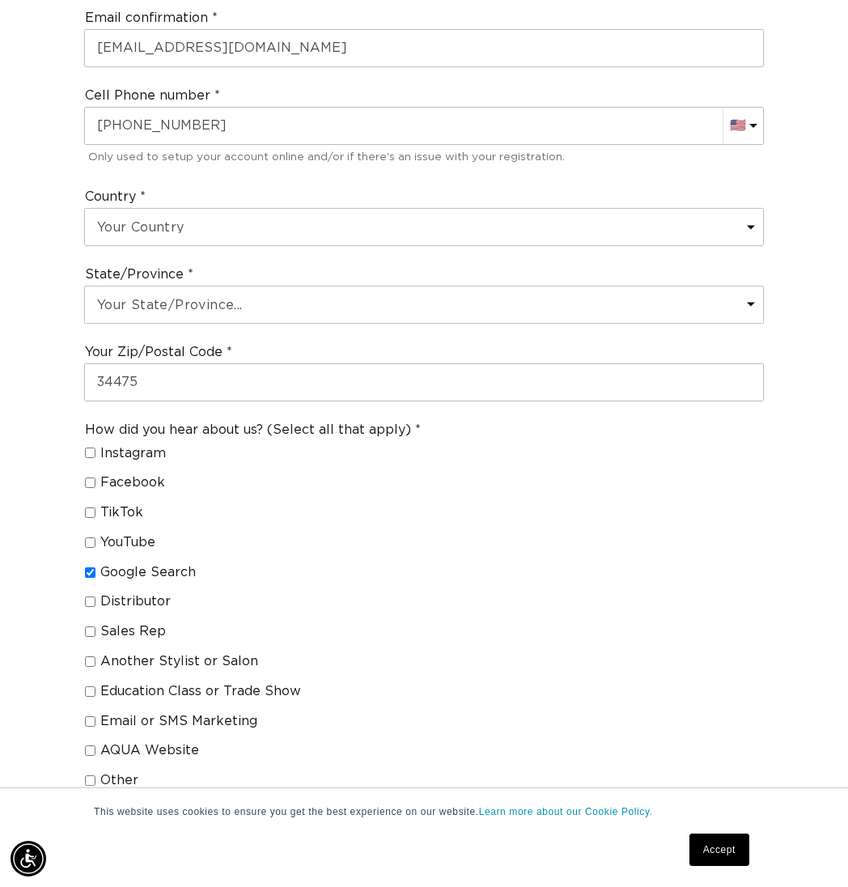
scroll to position [0, 1467]
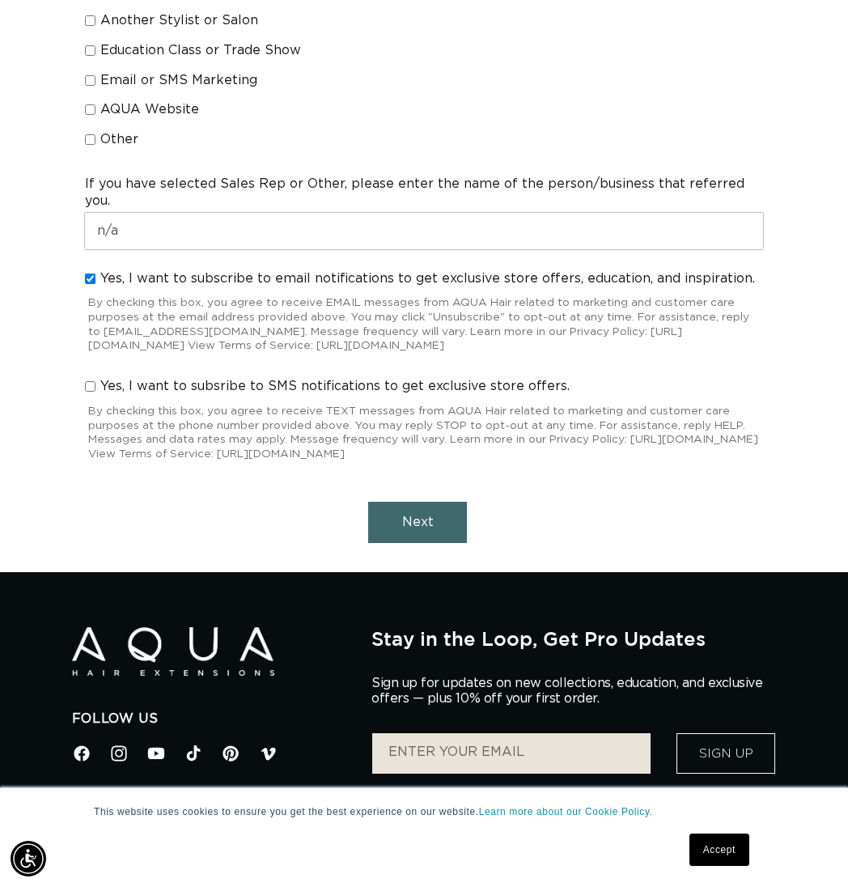
click at [431, 516] on span "Next" at bounding box center [418, 522] width 32 height 13
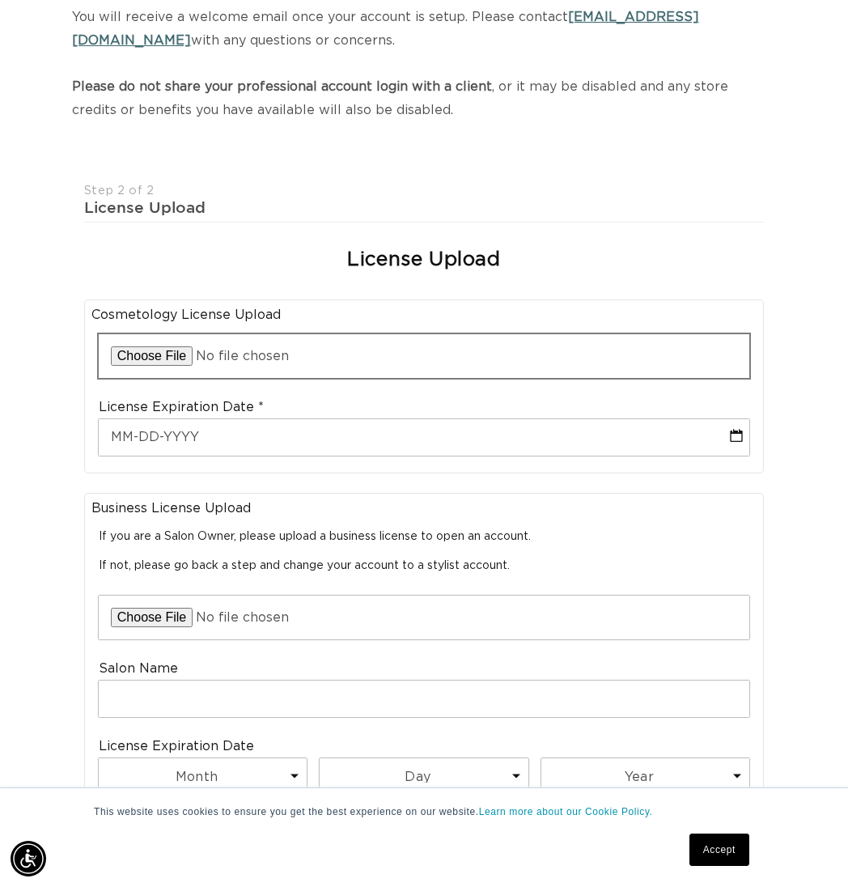
scroll to position [0, 0]
click at [147, 348] on input "file" at bounding box center [424, 356] width 651 height 44
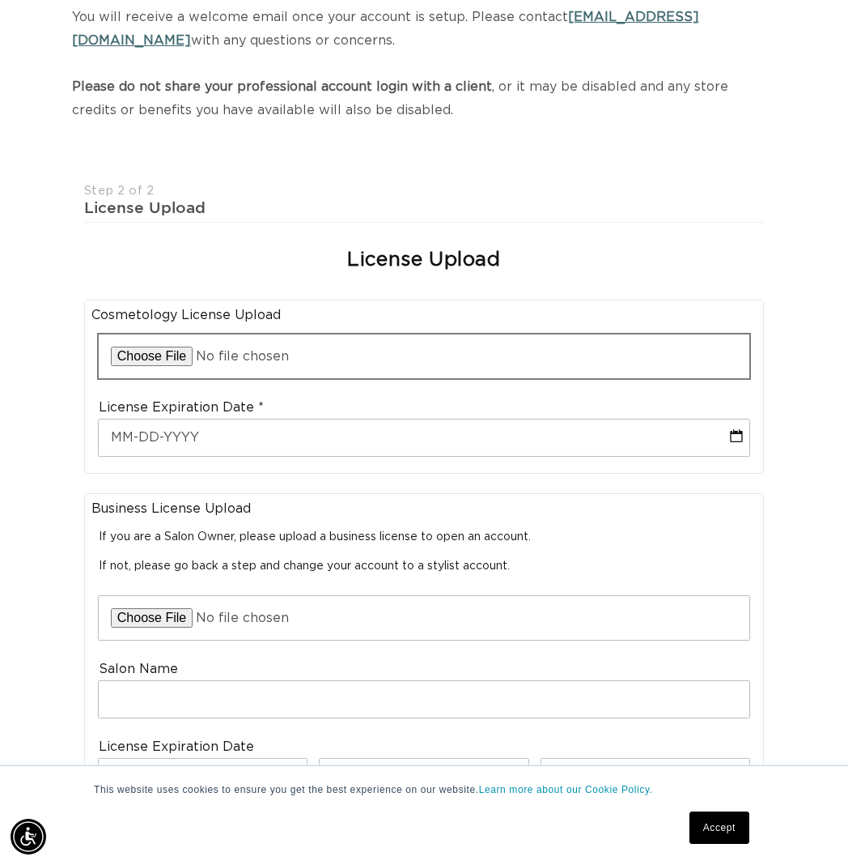
click at [159, 352] on input "file" at bounding box center [424, 356] width 651 height 44
type input "C:\fakepath\IMG_7873.jpg"
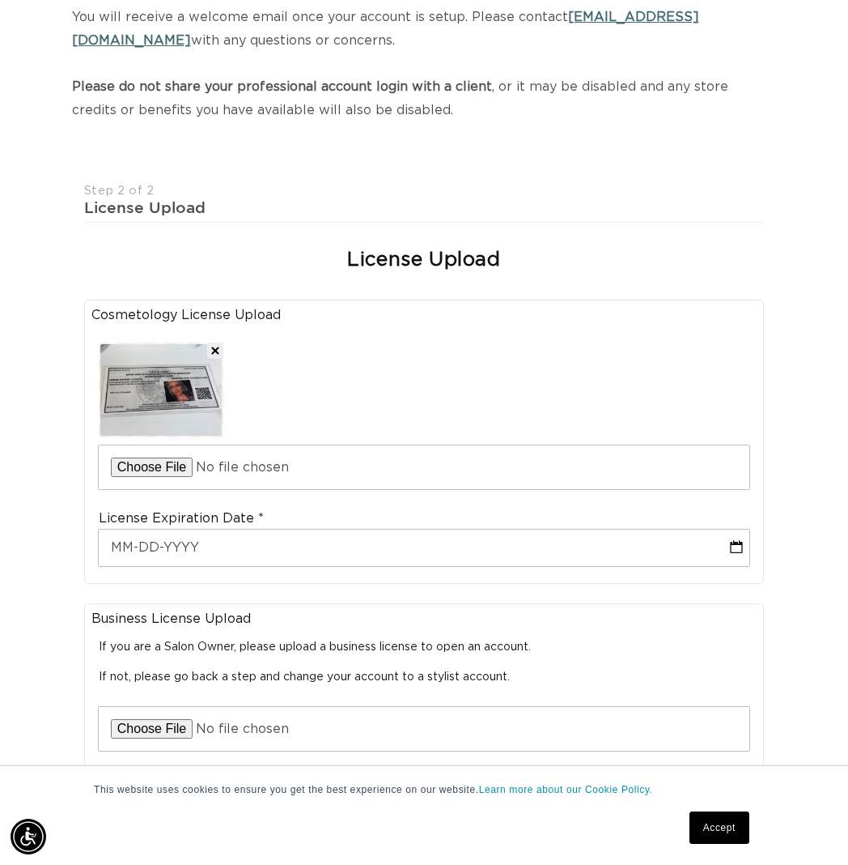
click at [270, 428] on div "Upload Cosmetology License" at bounding box center [423, 411] width 665 height 169
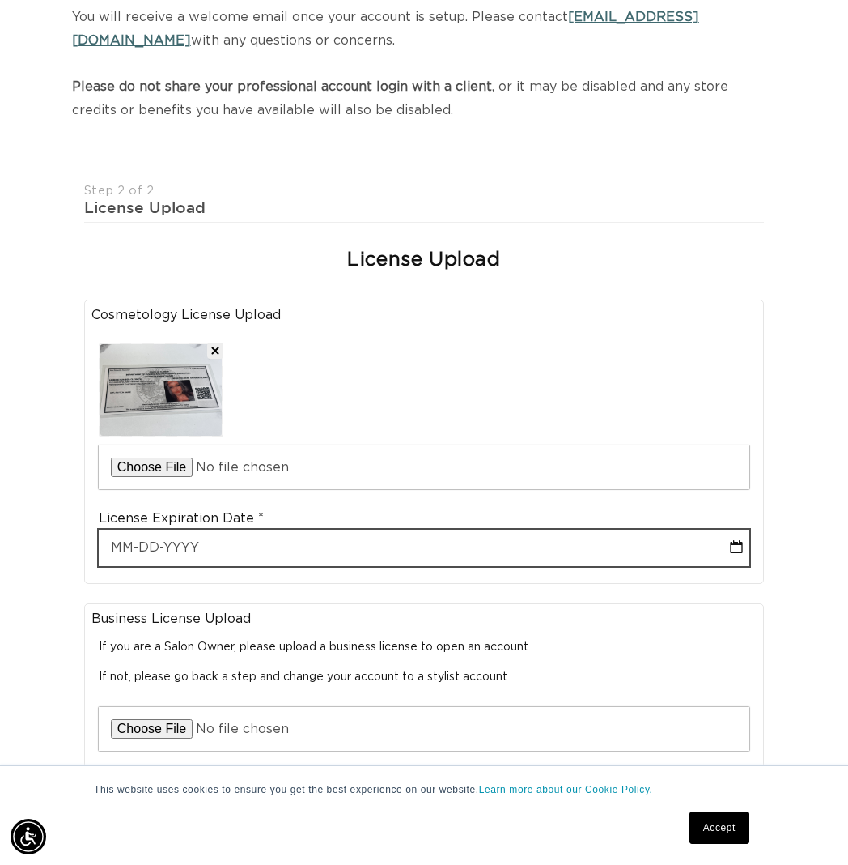
click at [242, 533] on input "text" at bounding box center [424, 547] width 651 height 36
select select "8"
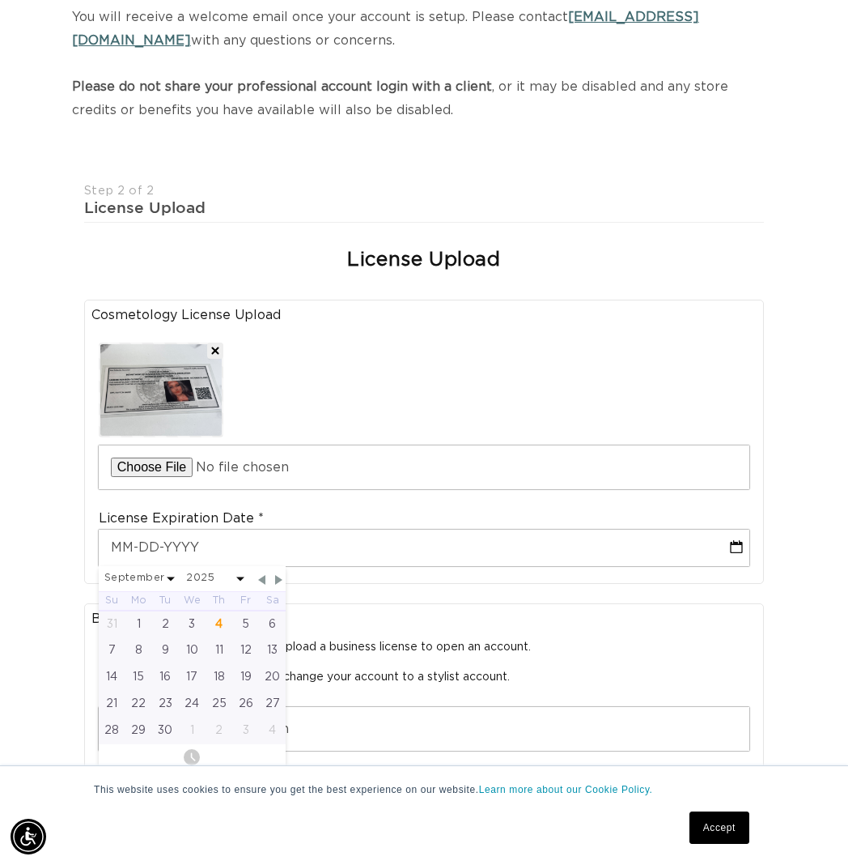
click at [167, 576] on span at bounding box center [171, 578] width 8 height 4
click at [169, 576] on span at bounding box center [171, 578] width 8 height 4
select select "9"
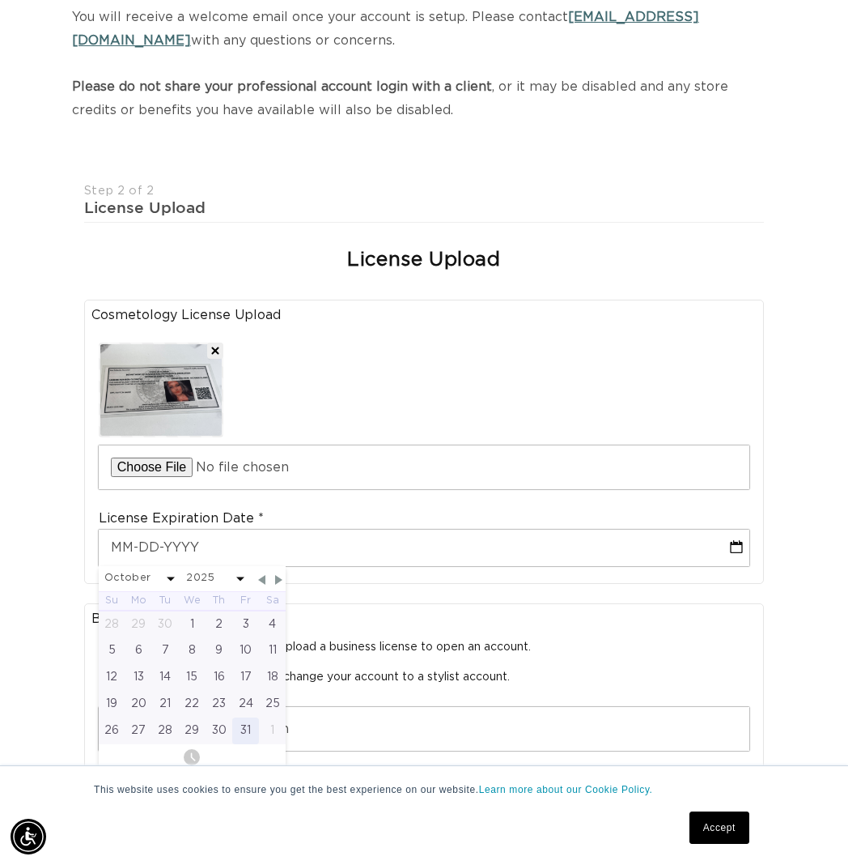
click at [243, 718] on div "31" at bounding box center [245, 730] width 27 height 27
type input "10-31-2025"
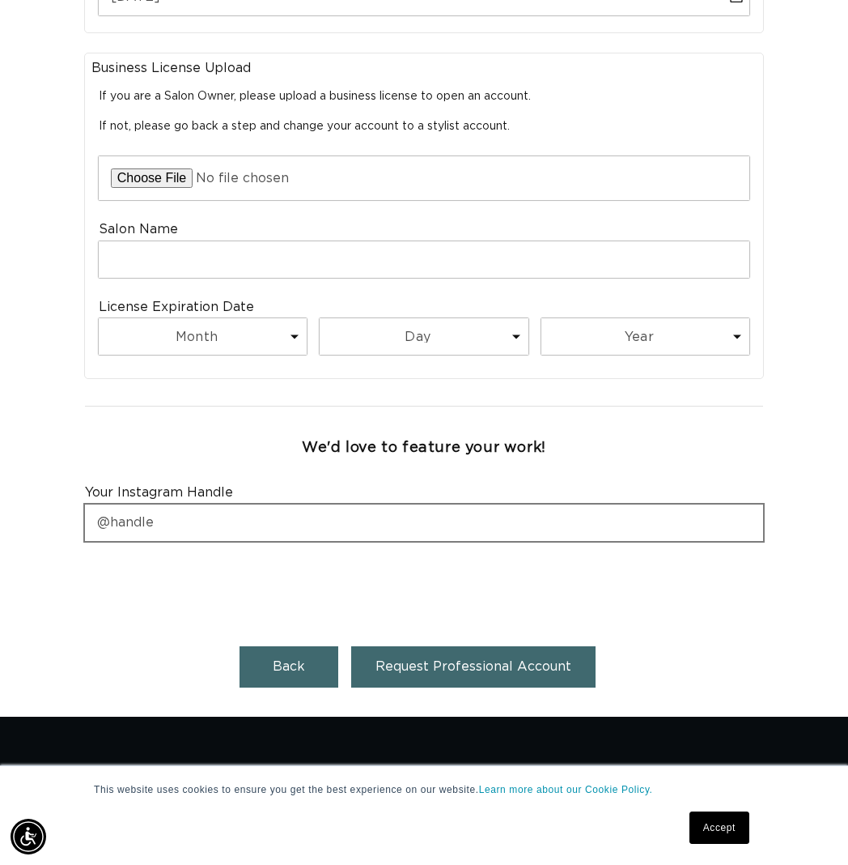
scroll to position [0, 1467]
drag, startPoint x: 214, startPoint y: 517, endPoint x: 221, endPoint y: 513, distance: 8.3
click at [216, 516] on input "text" at bounding box center [424, 522] width 678 height 36
type input "c"
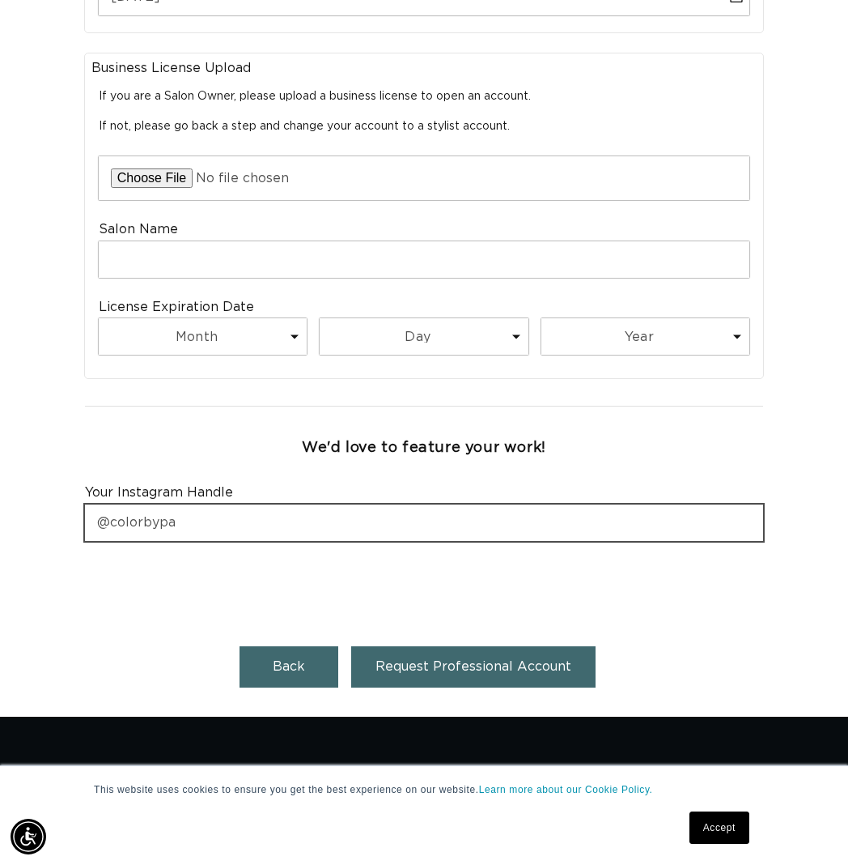
scroll to position [0, 1467]
type input "@colorbypayton"
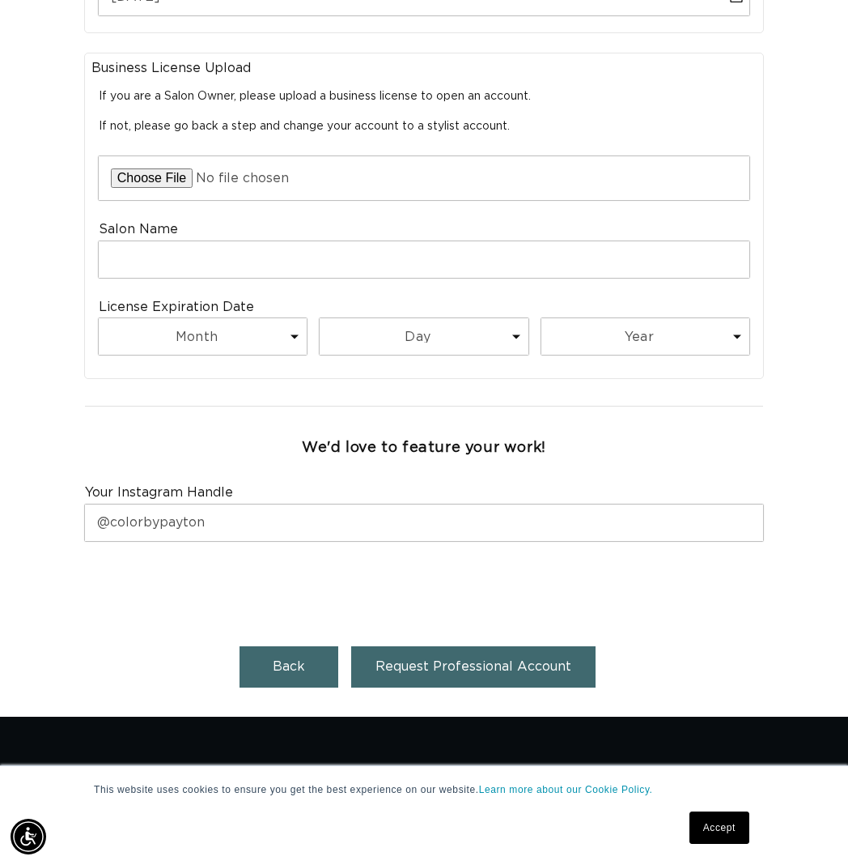
click at [482, 659] on button "Request Professional Account" at bounding box center [473, 666] width 244 height 41
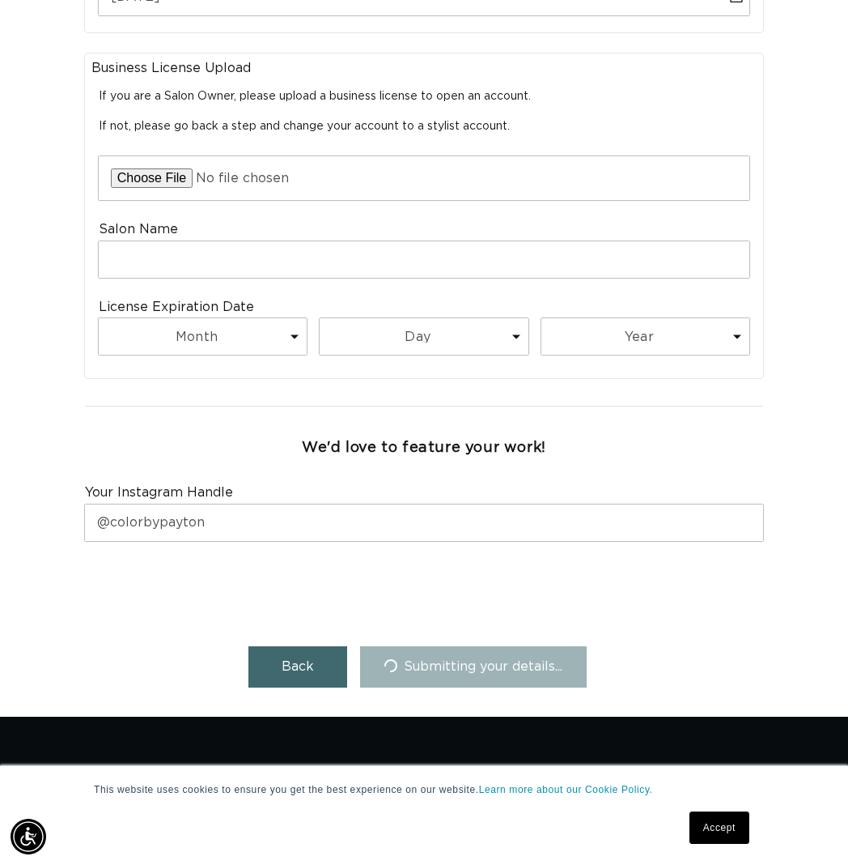
scroll to position [0, 0]
